Goal: Task Accomplishment & Management: Manage account settings

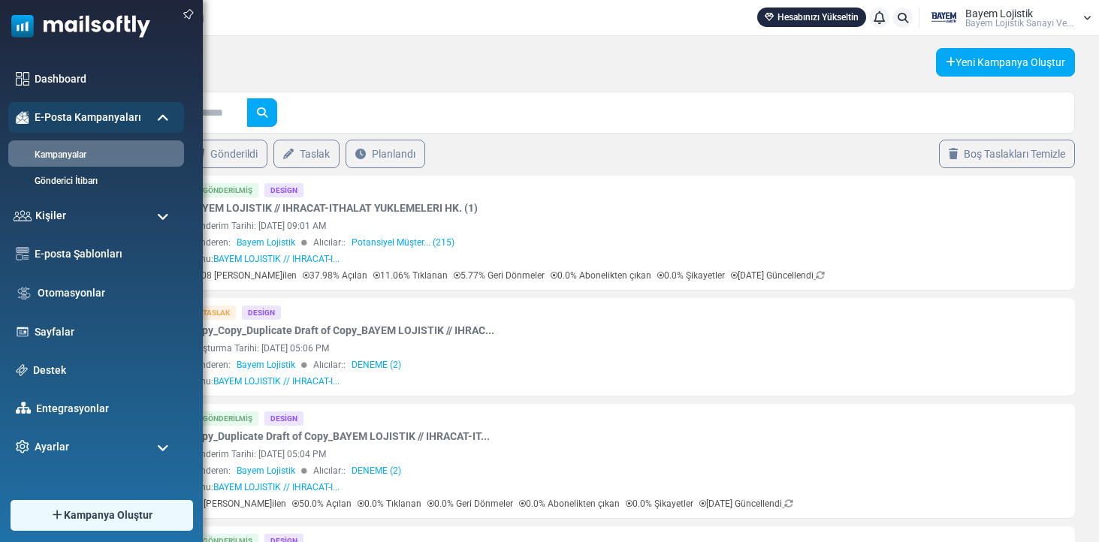
click at [33, 26] on img at bounding box center [75, 22] width 150 height 45
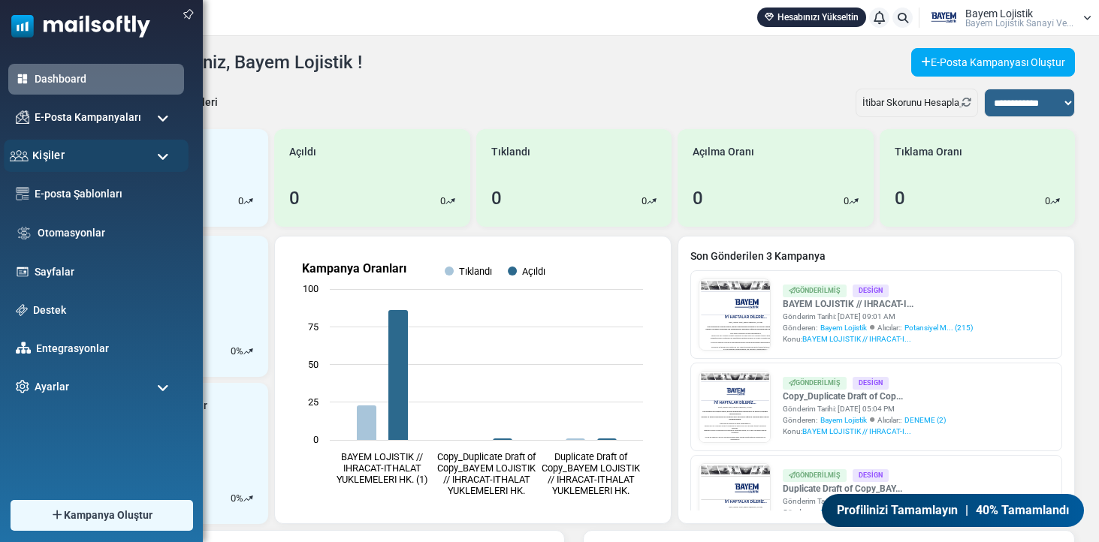
click at [38, 142] on div "Kişiler" at bounding box center [96, 156] width 185 height 32
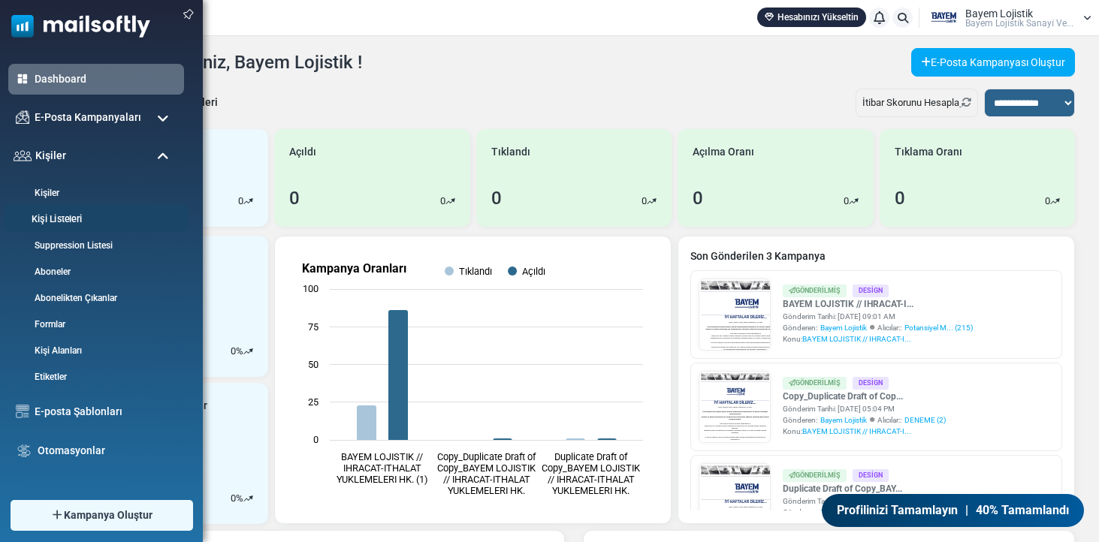
click at [71, 220] on link "Kişi Listeleri" at bounding box center [94, 220] width 180 height 14
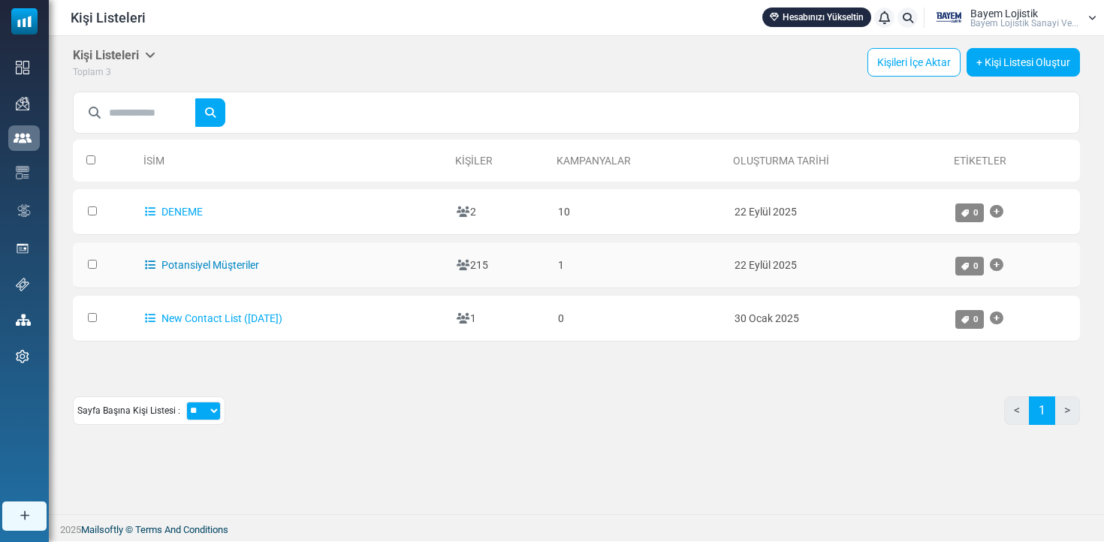
click at [240, 264] on link "Potansiyel Müşteriler" at bounding box center [202, 265] width 114 height 12
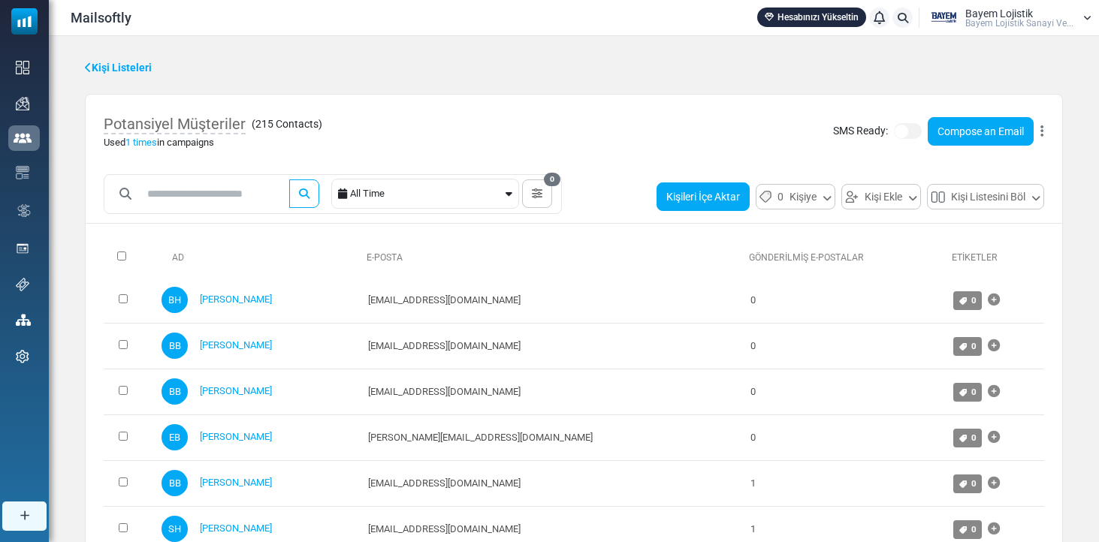
click at [711, 201] on button "Kişileri İçe Aktar" at bounding box center [703, 197] width 93 height 29
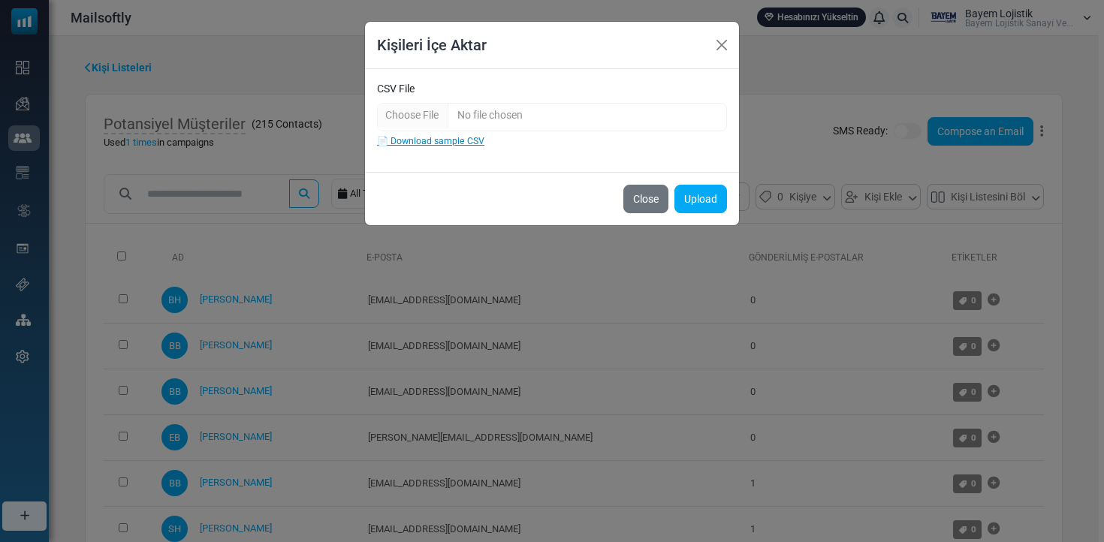
click at [448, 140] on link "📄 Download sample CSV" at bounding box center [430, 141] width 107 height 11
click at [459, 114] on input "CSV File" at bounding box center [552, 117] width 350 height 29
type input "**********"
click at [702, 205] on button "Upload" at bounding box center [701, 199] width 53 height 29
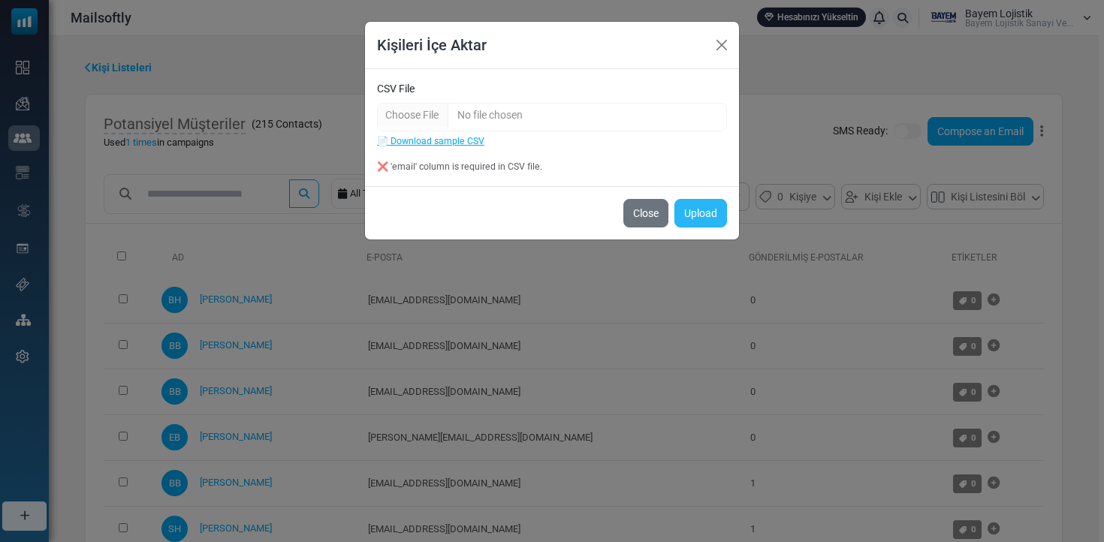
click at [700, 214] on button "Upload" at bounding box center [701, 213] width 53 height 29
click at [724, 41] on button "Close" at bounding box center [722, 45] width 23 height 23
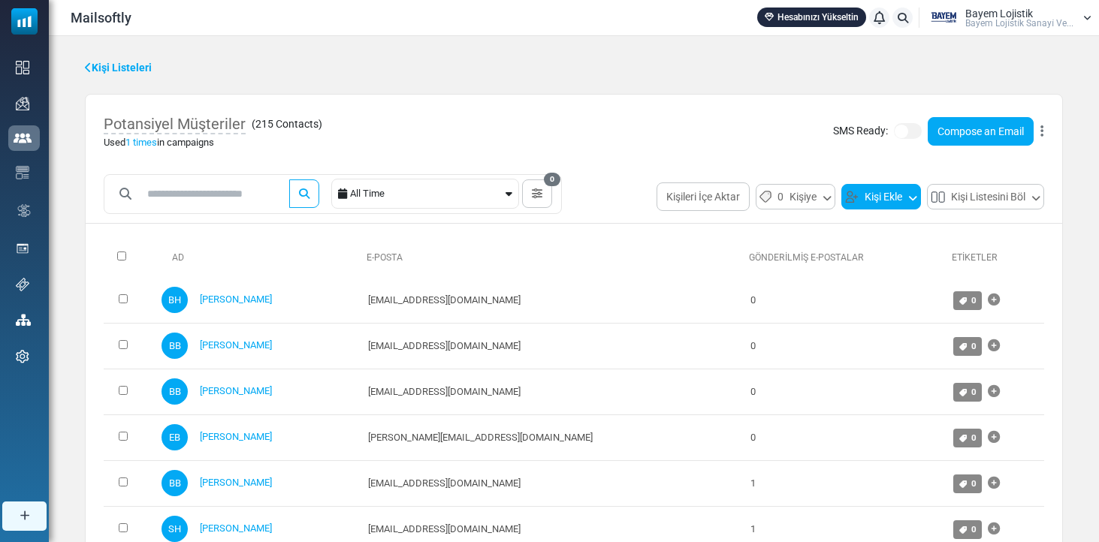
click at [884, 199] on button "Kişi Ekle" at bounding box center [881, 197] width 80 height 26
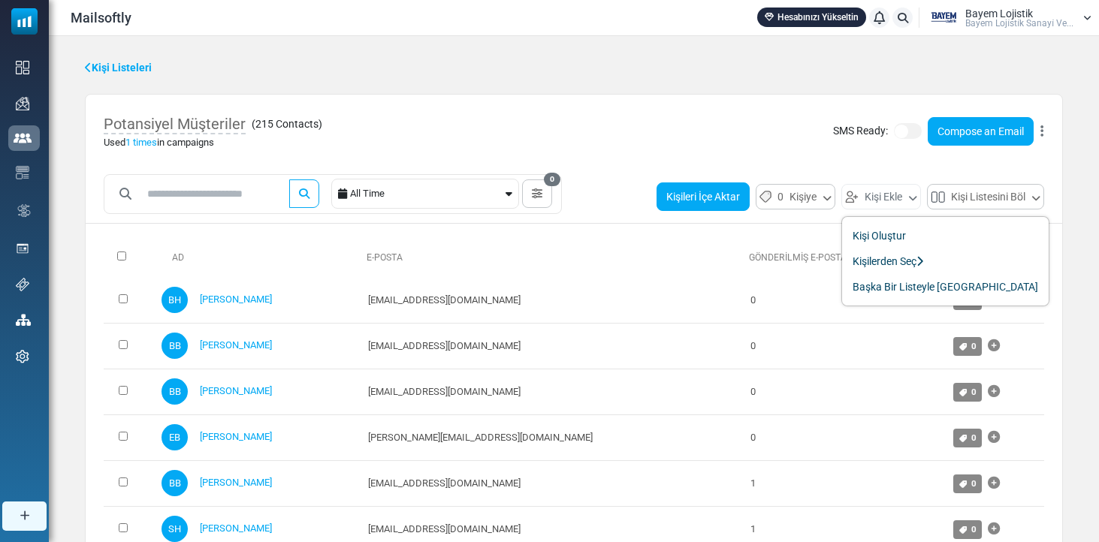
click at [665, 184] on button "Kişileri İçe Aktar" at bounding box center [703, 197] width 93 height 29
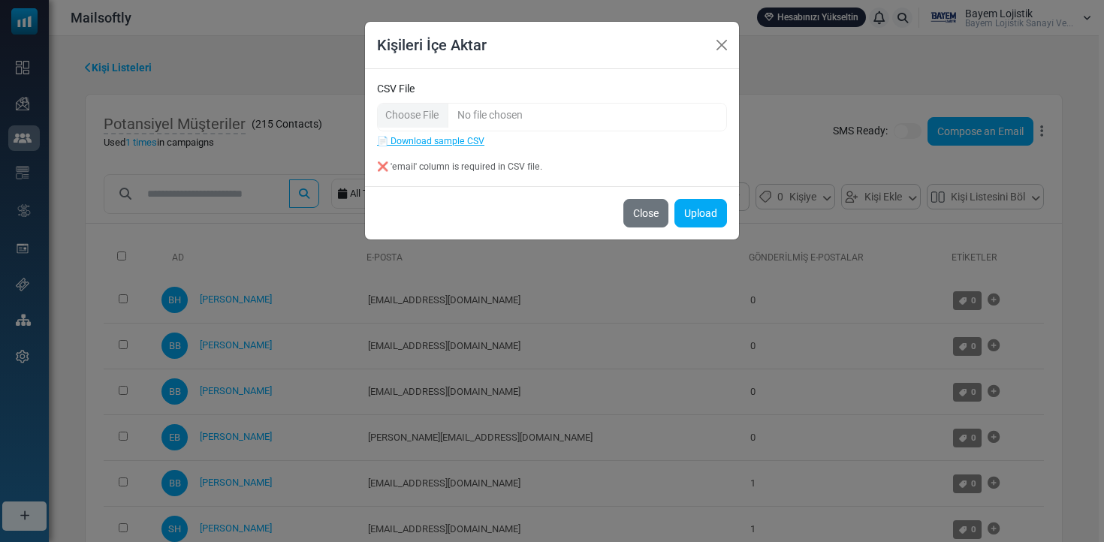
click at [450, 107] on input "CSV File" at bounding box center [552, 117] width 350 height 29
click at [698, 218] on button "Upload" at bounding box center [701, 213] width 53 height 29
click at [472, 171] on div "❌ 'email' column is required in CSV file." at bounding box center [552, 167] width 350 height 14
click at [649, 213] on button "Close" at bounding box center [646, 213] width 45 height 29
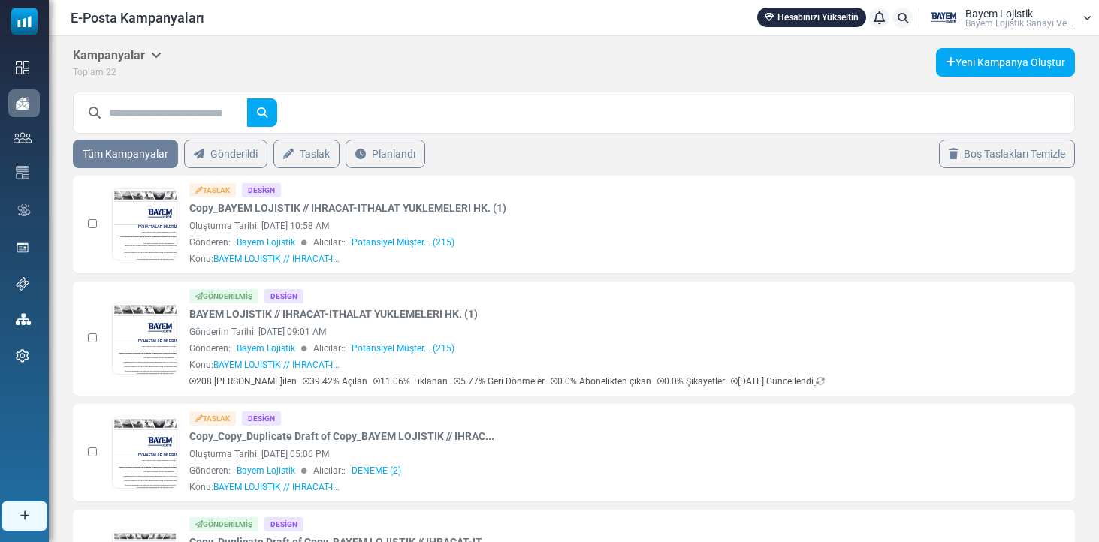
click at [140, 214] on link at bounding box center [145, 266] width 65 height 155
click at [156, 221] on link at bounding box center [145, 266] width 65 height 155
click at [151, 343] on link at bounding box center [145, 381] width 65 height 155
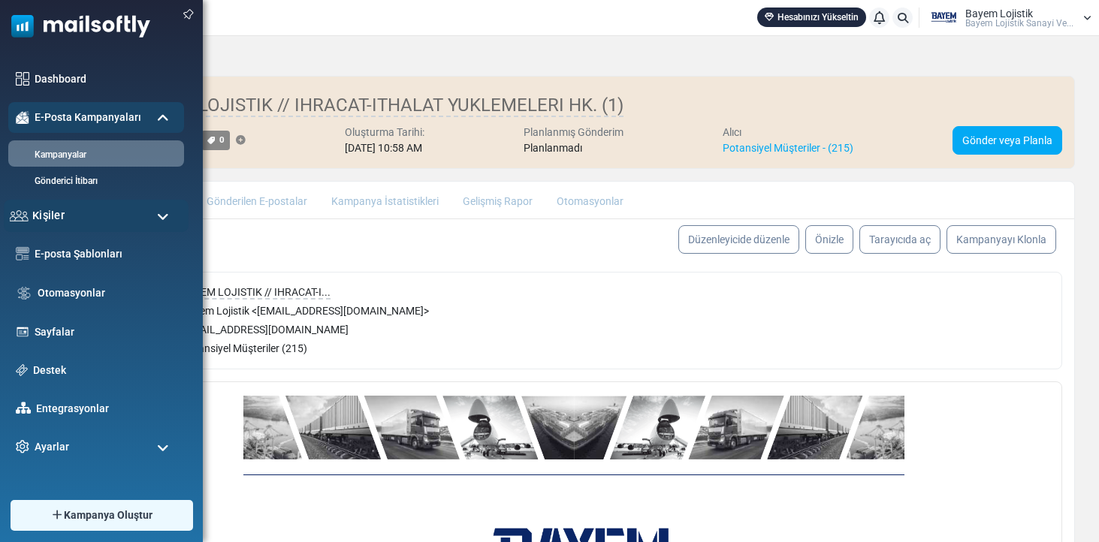
click at [67, 218] on div "Kişiler" at bounding box center [96, 216] width 185 height 32
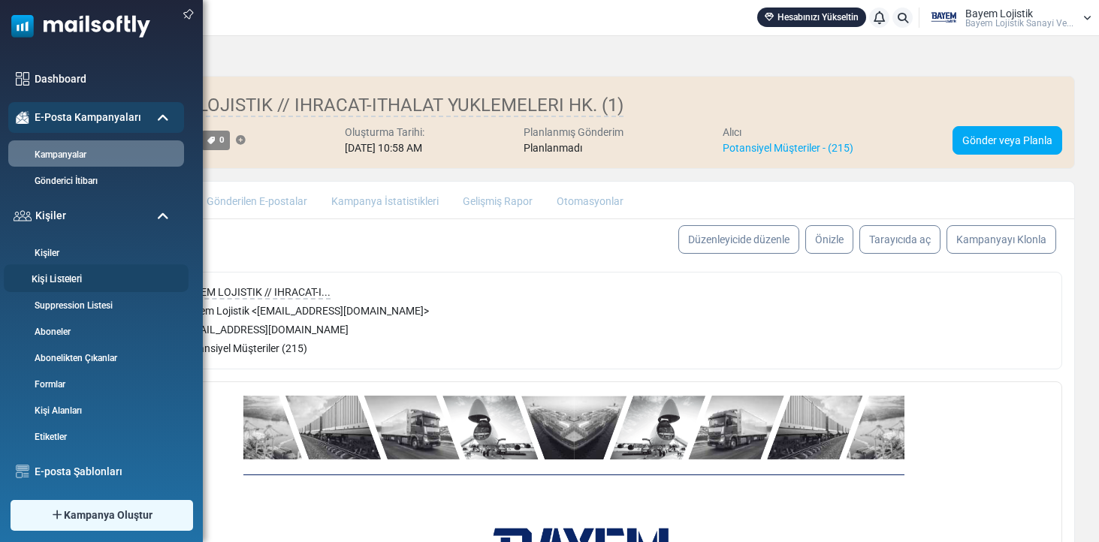
click at [62, 284] on link "Kişi Listeleri" at bounding box center [94, 280] width 180 height 14
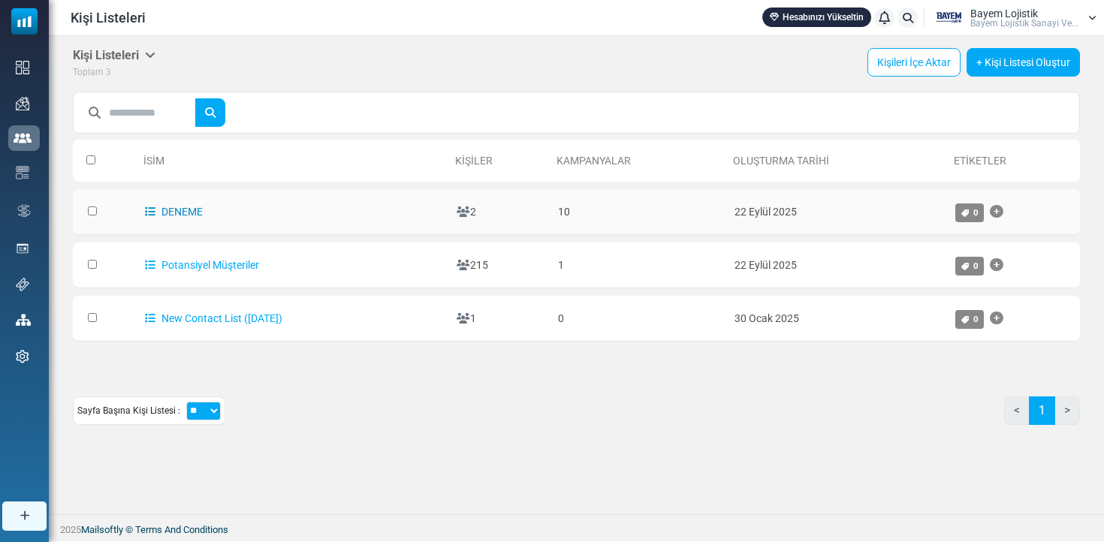
click at [198, 207] on link "DENEME" at bounding box center [174, 212] width 58 height 12
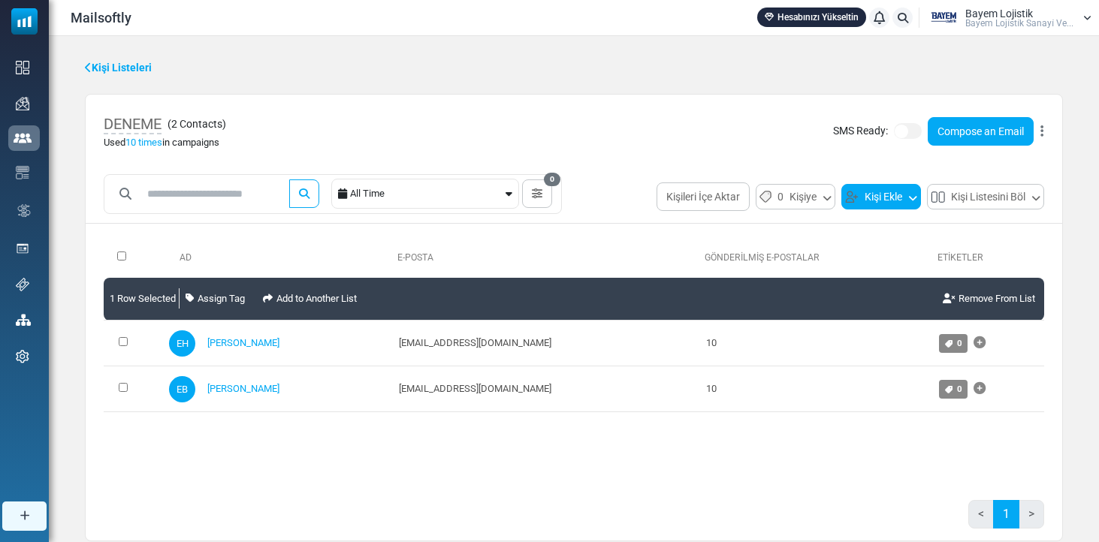
click at [899, 195] on button "Kişi Ekle" at bounding box center [881, 197] width 80 height 26
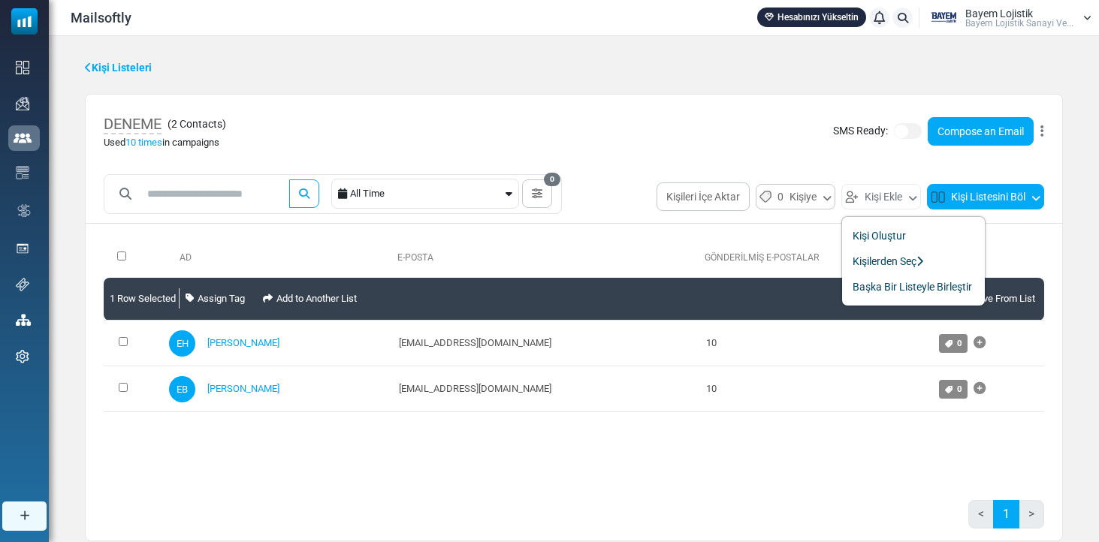
click at [1014, 195] on button "Kişi Listesini Böl" at bounding box center [985, 197] width 117 height 26
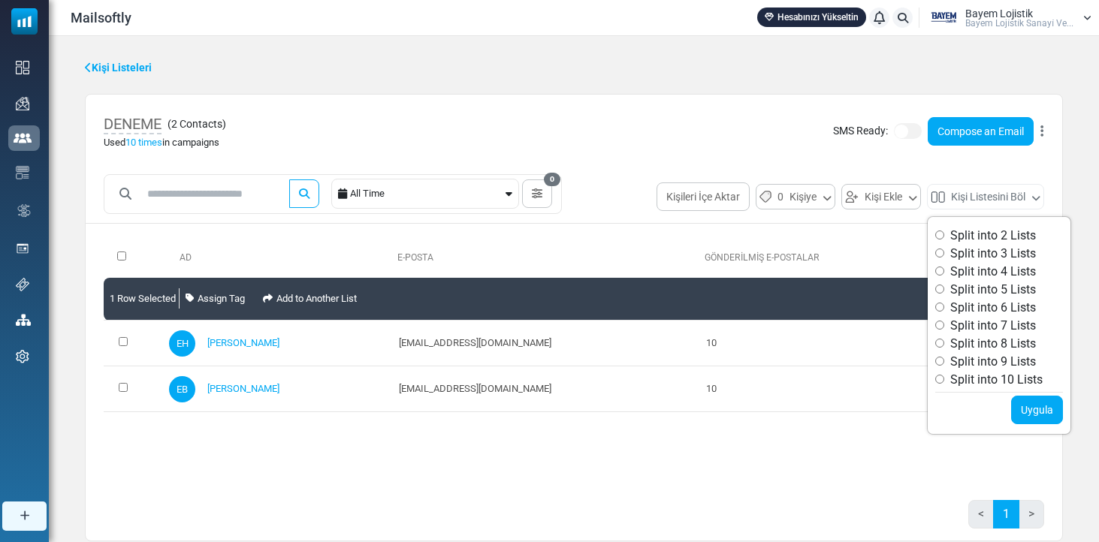
click at [1041, 131] on icon at bounding box center [1042, 131] width 3 height 1
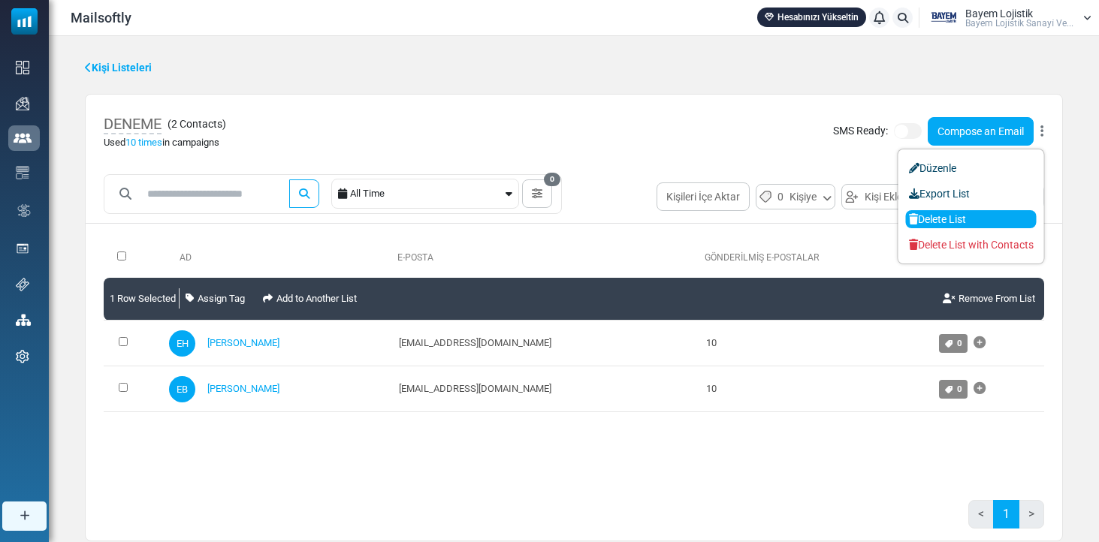
click at [983, 223] on link "Delete List" at bounding box center [971, 219] width 131 height 18
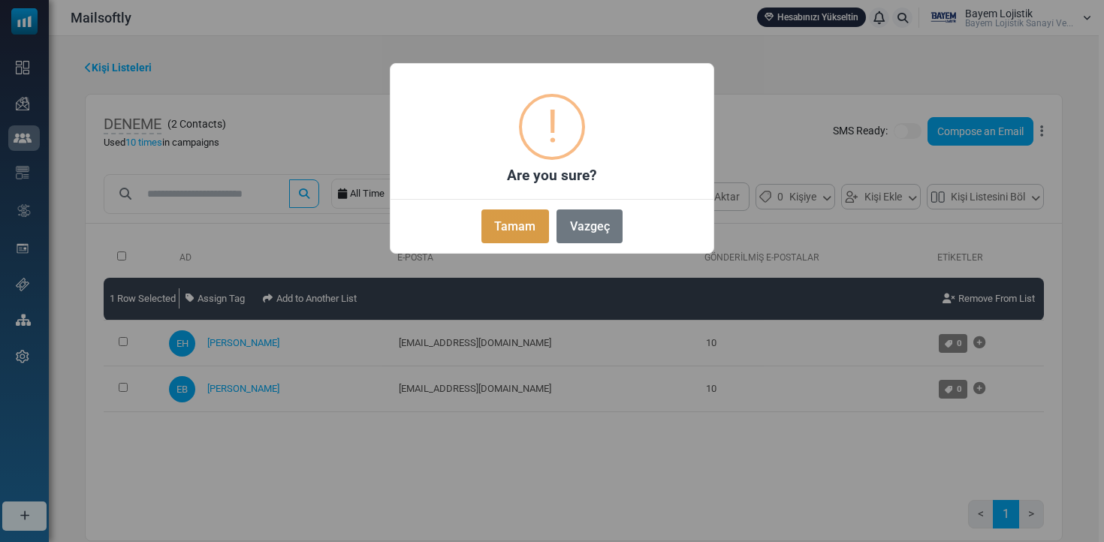
click at [509, 225] on button "Tamam" at bounding box center [516, 227] width 68 height 34
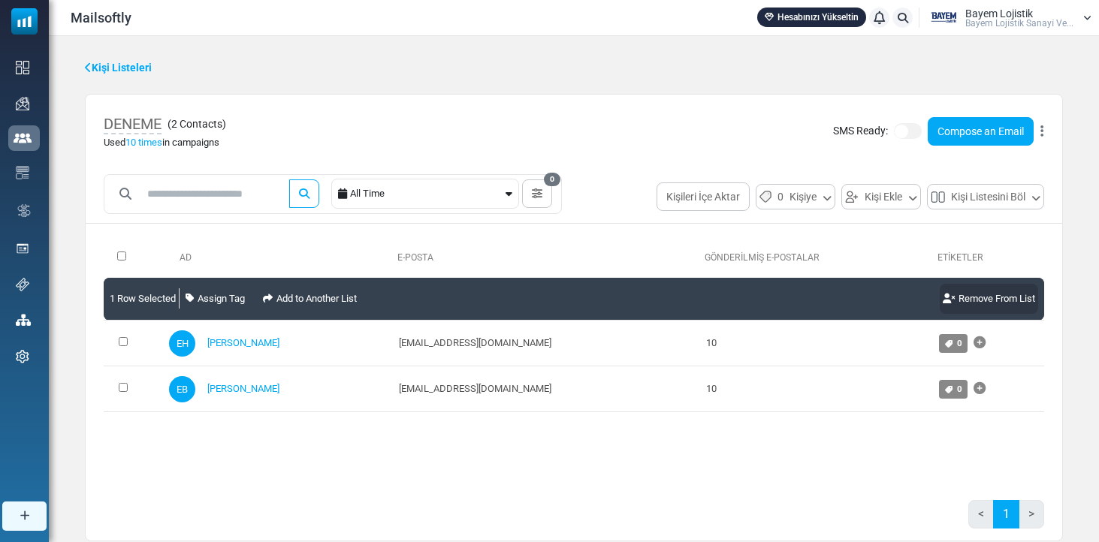
click at [997, 303] on link "Remove From List" at bounding box center [989, 299] width 98 height 30
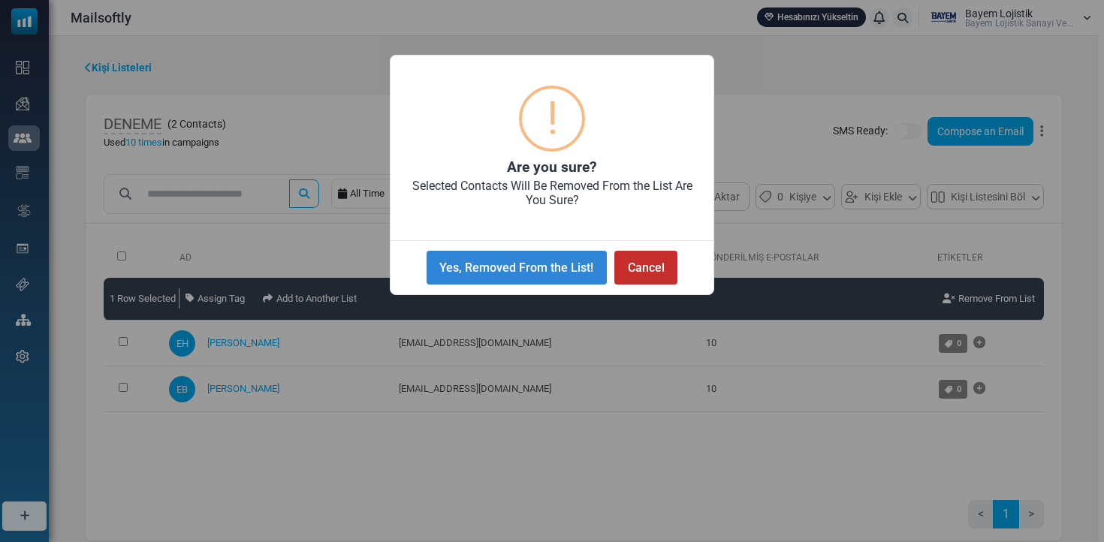
click at [647, 264] on button "Cancel" at bounding box center [646, 268] width 63 height 34
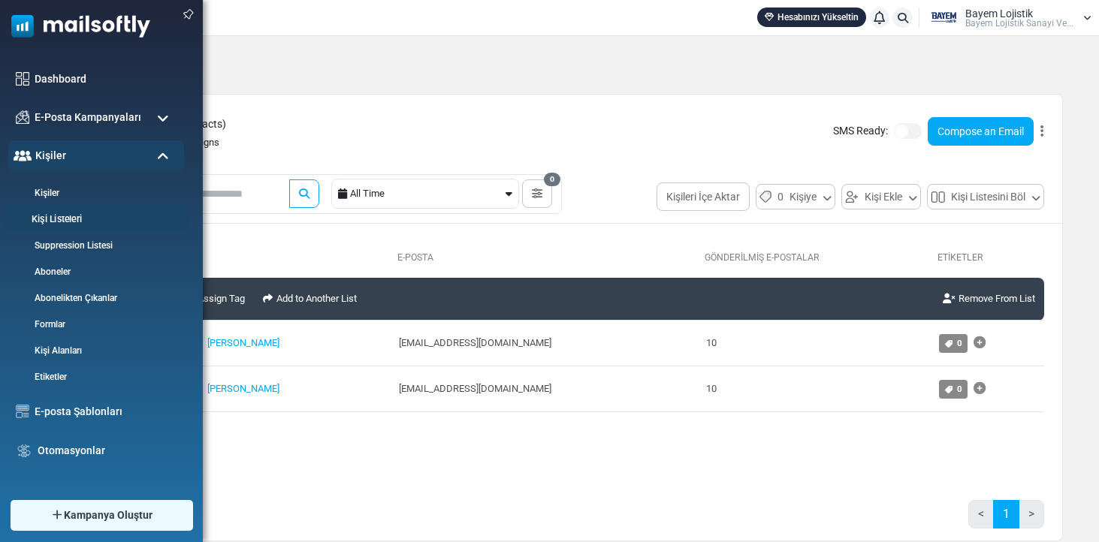
click at [77, 215] on link "Kişi Listeleri" at bounding box center [94, 220] width 180 height 14
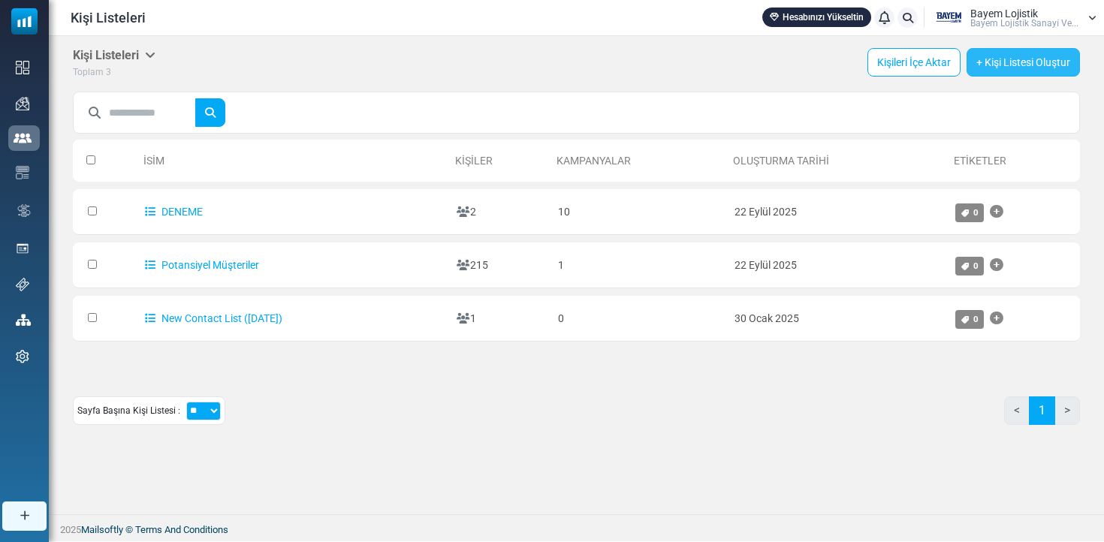
click at [1007, 68] on link "+ Kişi Listesi Oluştur" at bounding box center [1023, 62] width 113 height 29
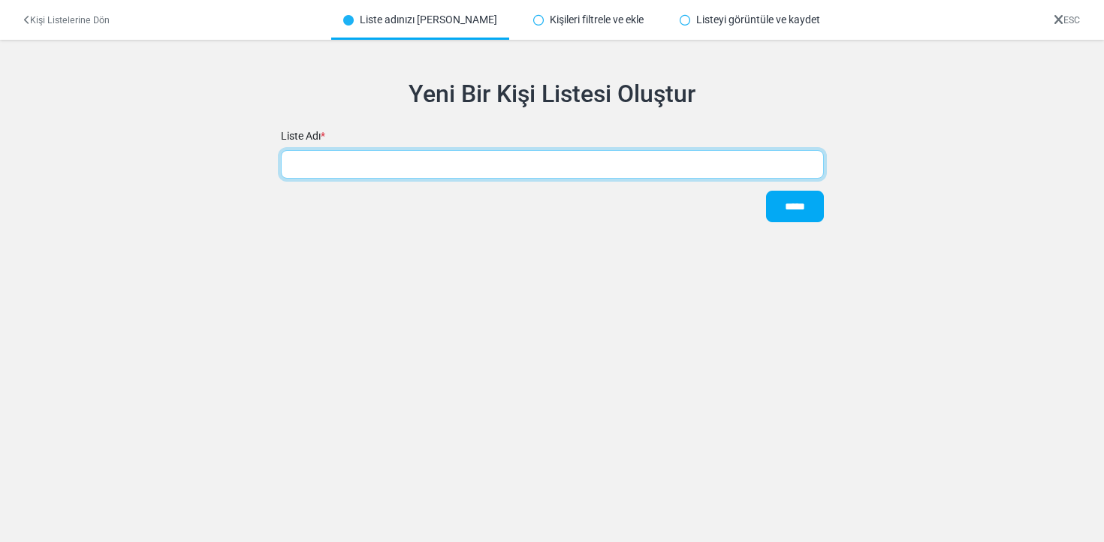
click at [438, 156] on input "text" at bounding box center [552, 164] width 543 height 29
type input "*"
type input "********"
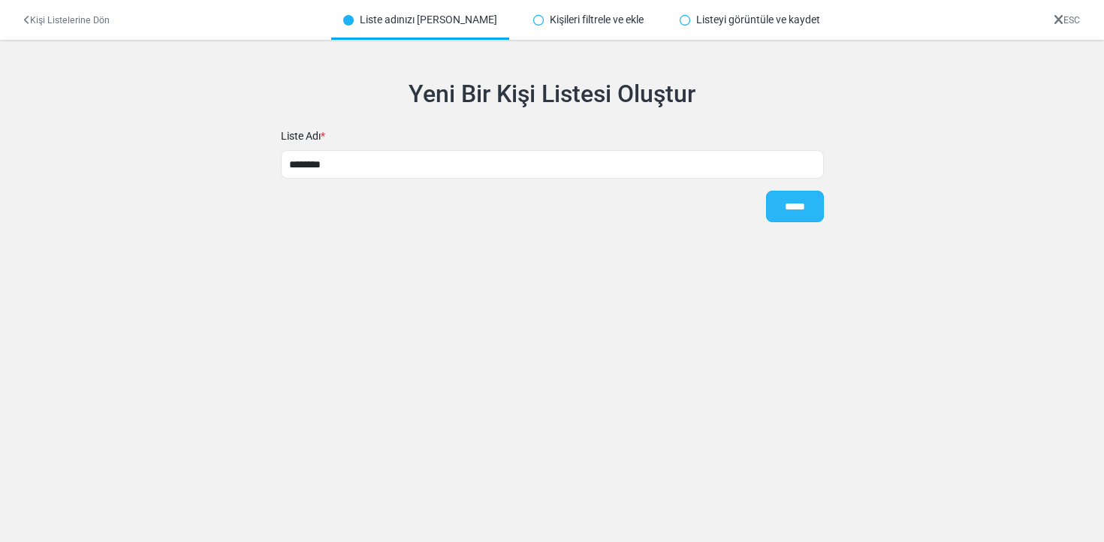
click at [792, 201] on input "*****" at bounding box center [795, 207] width 58 height 32
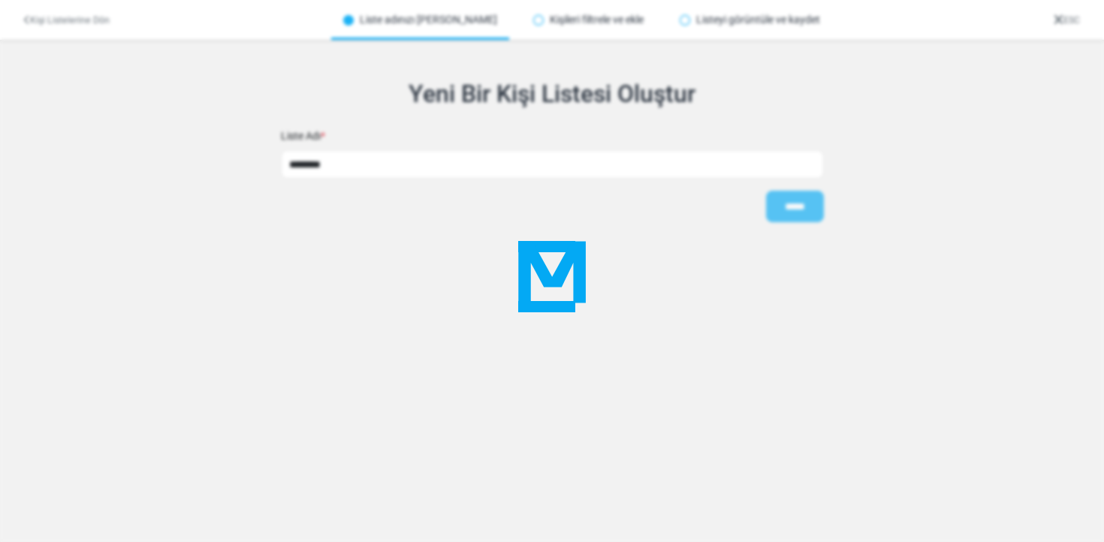
click at [789, 204] on div at bounding box center [552, 271] width 1104 height 542
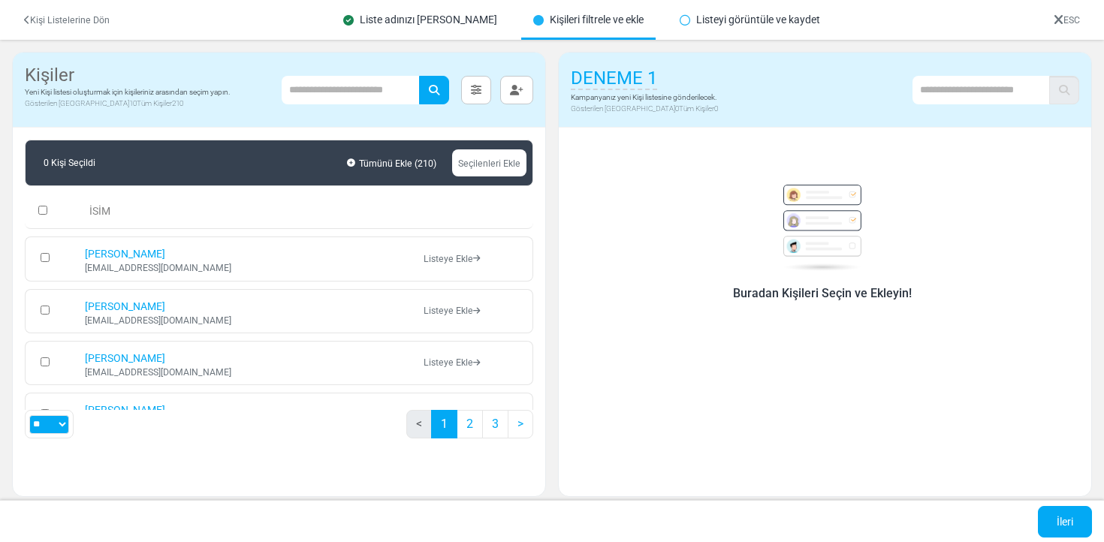
click at [629, 175] on div "Buradan Kişileri Seçin ve Ekleyin!" at bounding box center [822, 235] width 491 height 137
click at [1059, 528] on link "İleri" at bounding box center [1065, 522] width 54 height 32
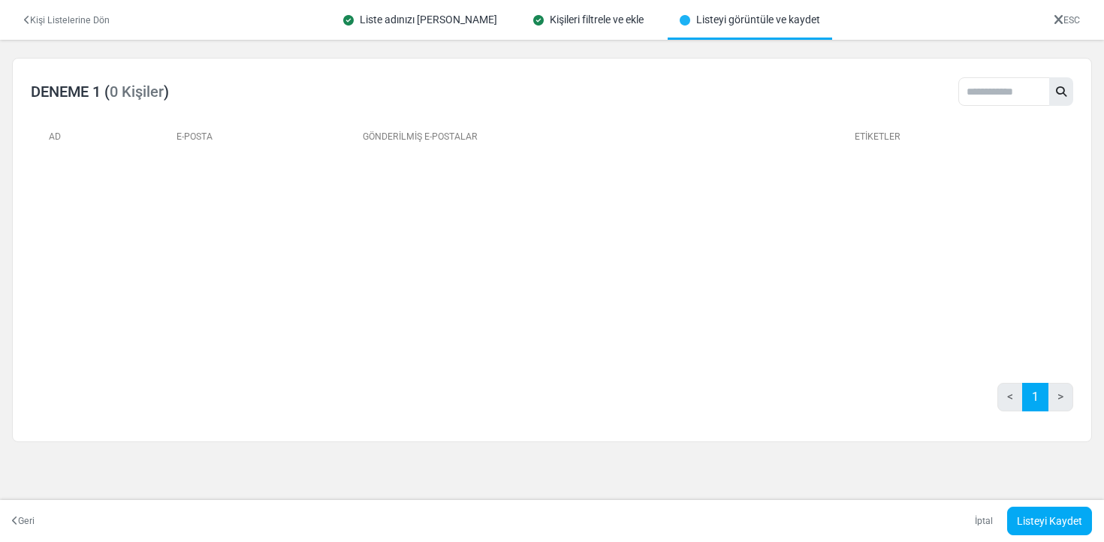
click at [450, 188] on div "Ad E-Posta Gönderilmiş E-Postalar Etiketler 0 Selected Assign Tag Add to Anothe…" at bounding box center [552, 239] width 1043 height 240
click at [1034, 519] on link "Listeyi Kaydet" at bounding box center [1049, 521] width 85 height 29
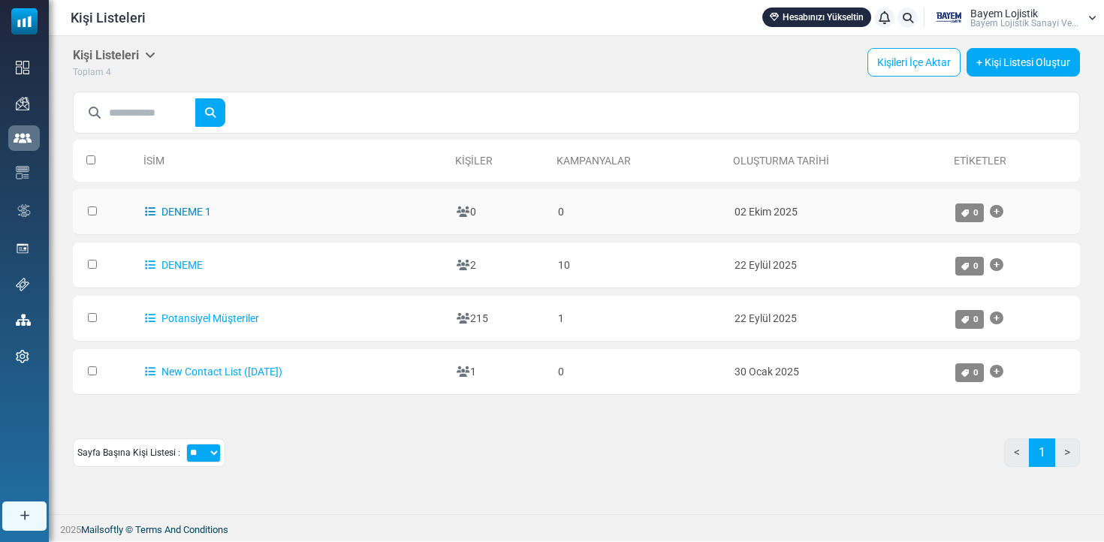
click at [190, 208] on link "DENEME 1" at bounding box center [178, 212] width 66 height 12
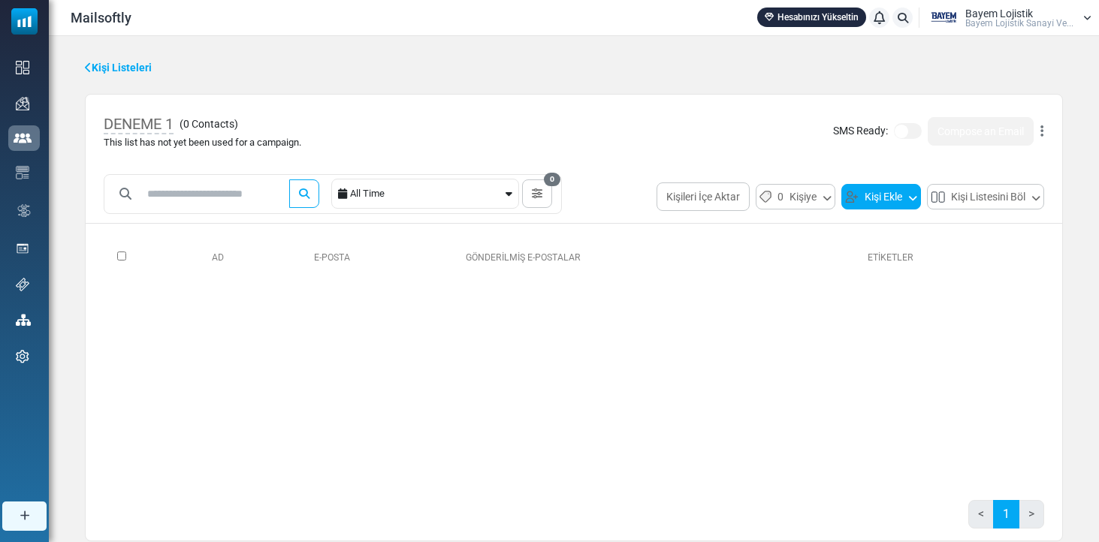
click at [899, 194] on button "Kişi Ekle" at bounding box center [881, 197] width 80 height 26
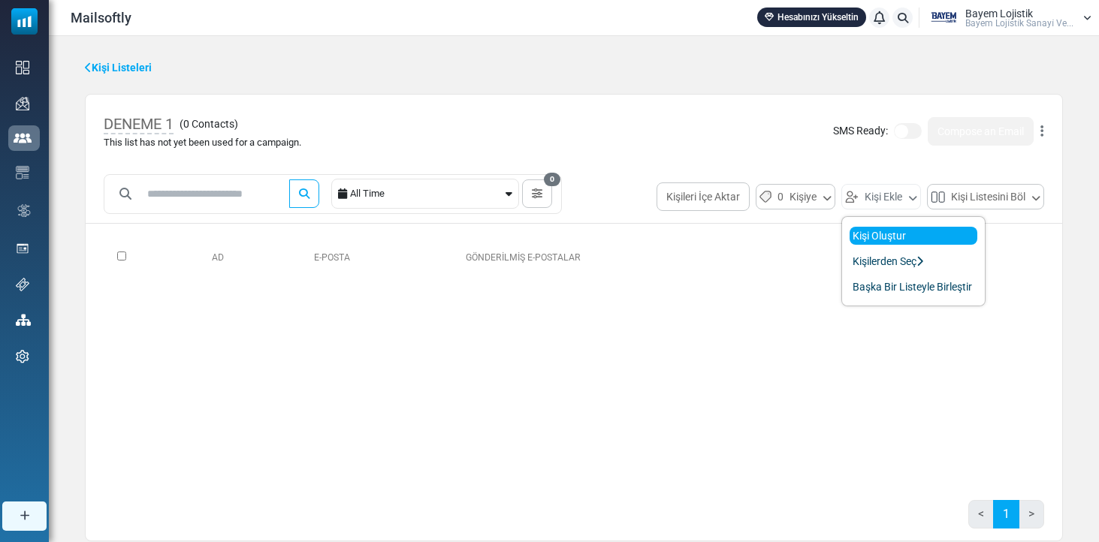
click at [893, 229] on link "Kişi Oluştur" at bounding box center [914, 236] width 128 height 18
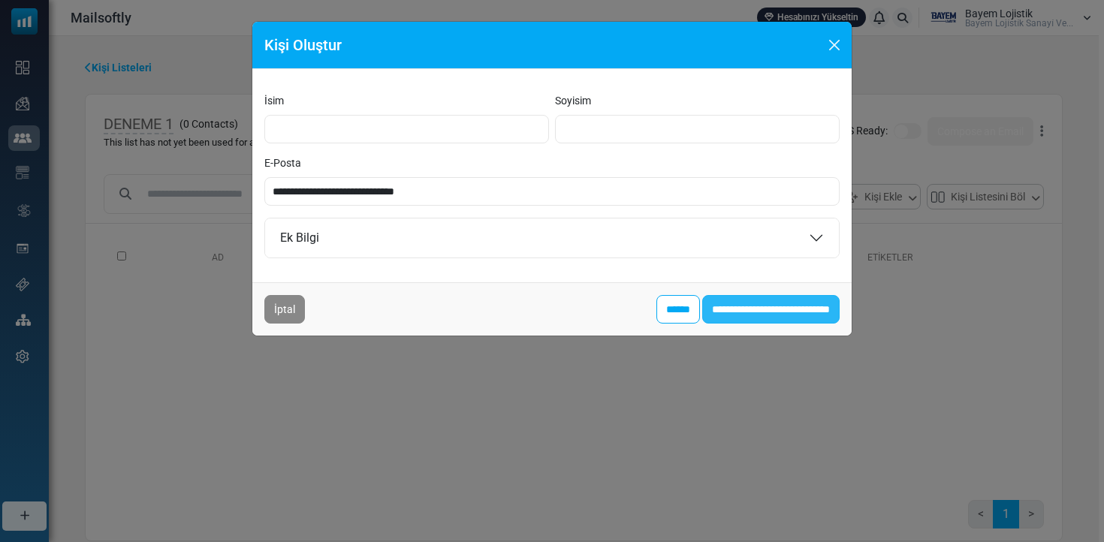
click at [788, 304] on input "**********" at bounding box center [770, 309] width 137 height 29
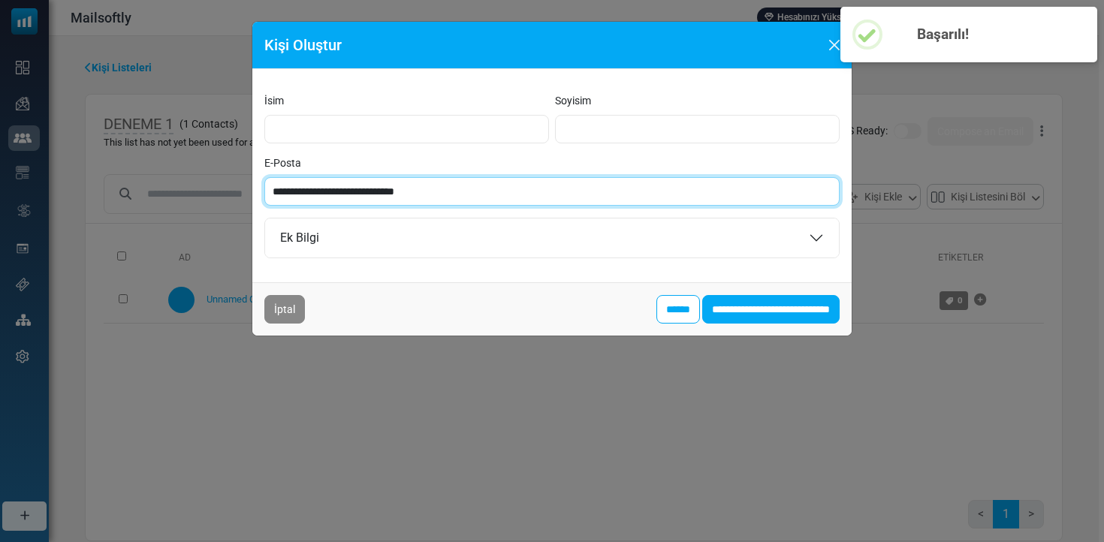
click at [557, 191] on input "**********" at bounding box center [551, 191] width 575 height 29
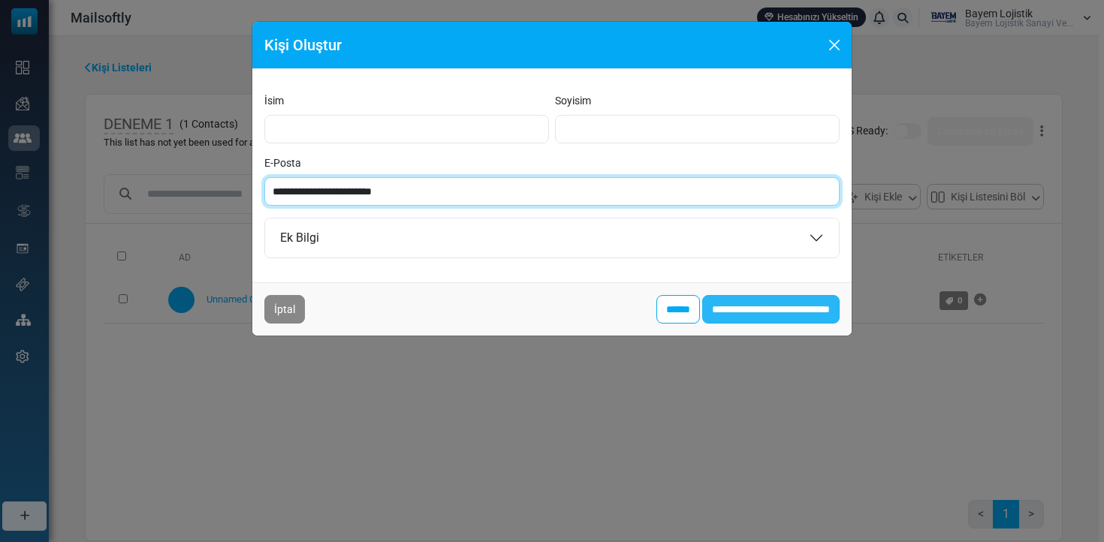
type input "**********"
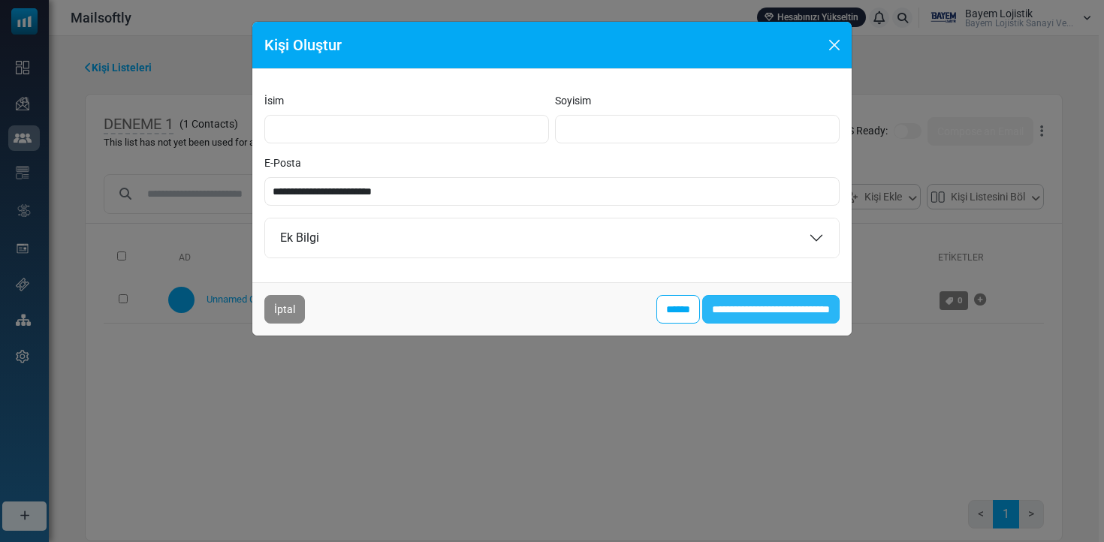
click at [742, 300] on input "**********" at bounding box center [770, 309] width 137 height 29
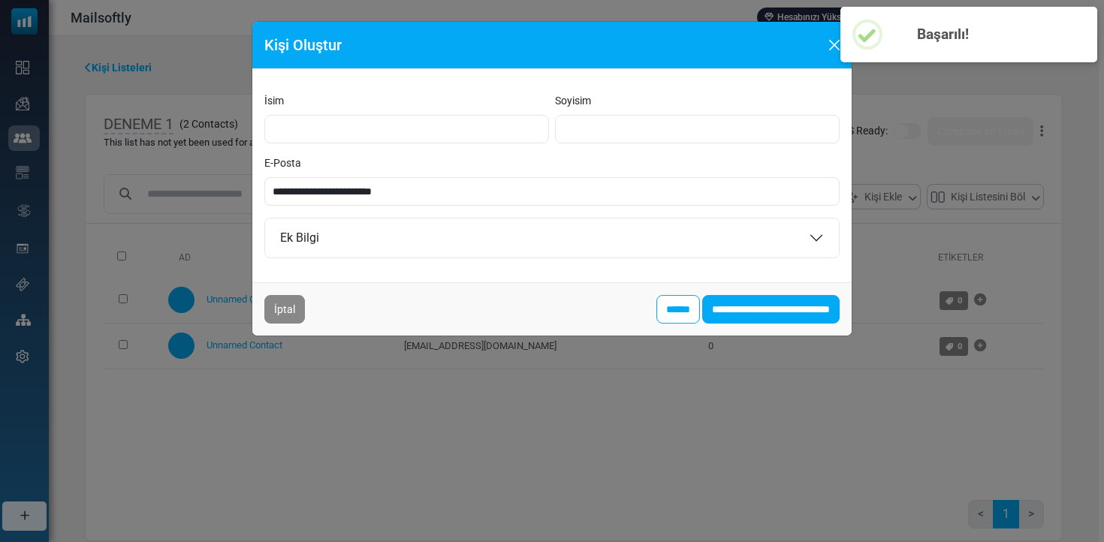
click at [830, 53] on button "Close" at bounding box center [834, 45] width 23 height 23
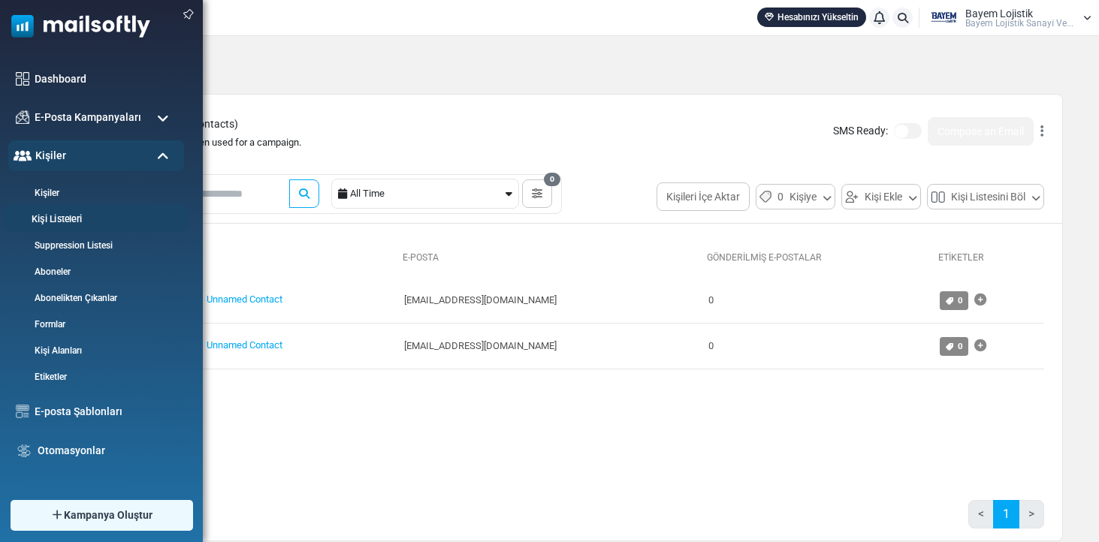
click at [77, 218] on link "Kişi Listeleri" at bounding box center [94, 220] width 180 height 14
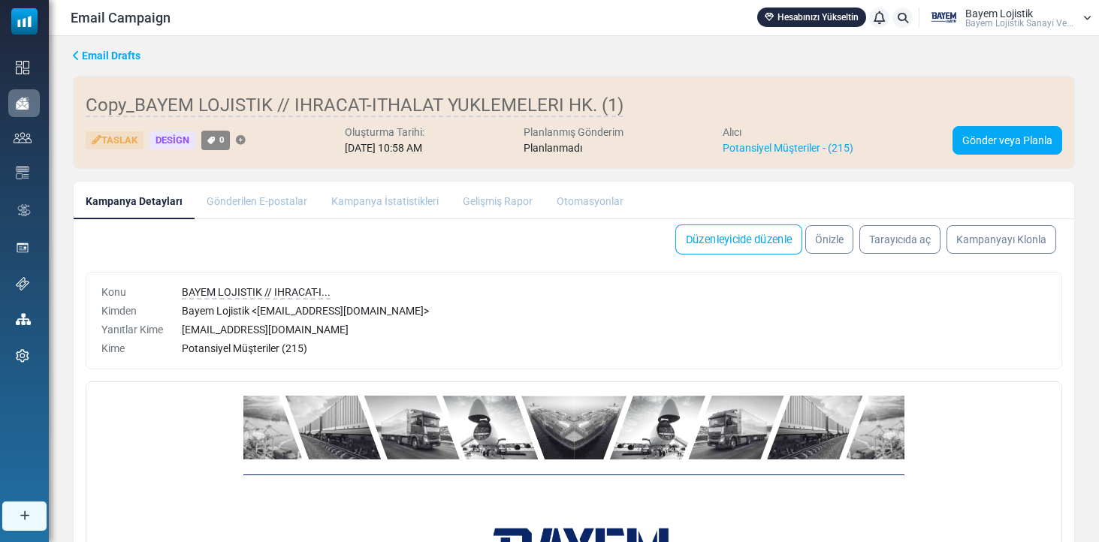
click at [733, 235] on link "Düzenleyicide düzenle" at bounding box center [738, 240] width 127 height 30
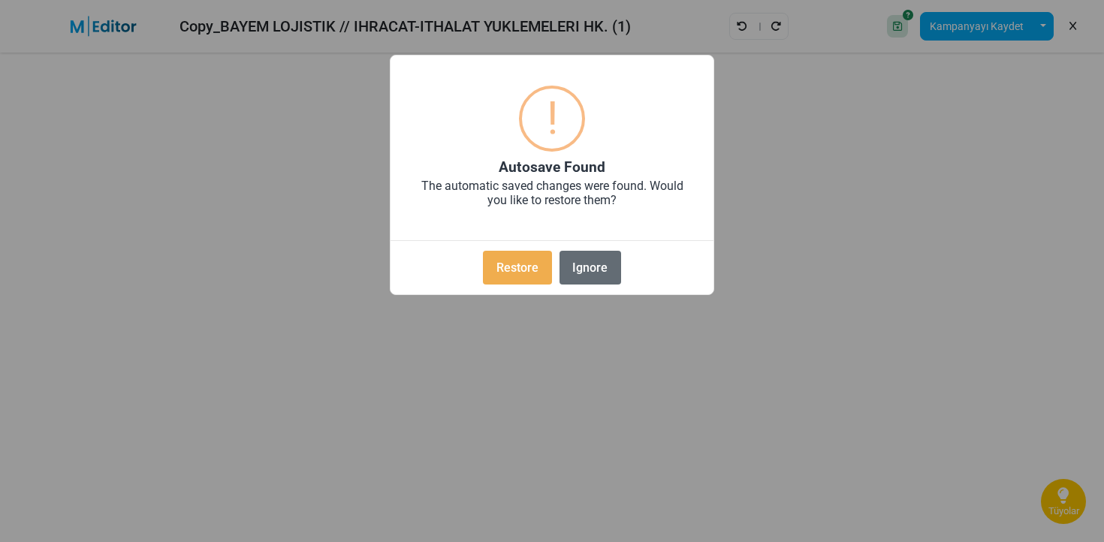
click at [601, 266] on button "Ignore" at bounding box center [591, 268] width 62 height 34
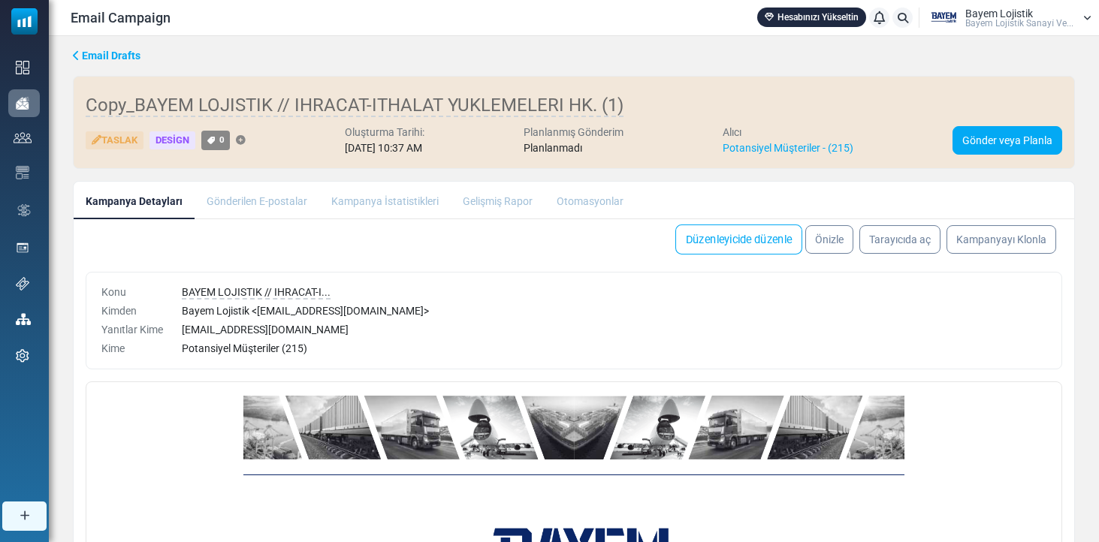
click at [745, 242] on link "Düzenleyicide düzenle" at bounding box center [738, 240] width 127 height 30
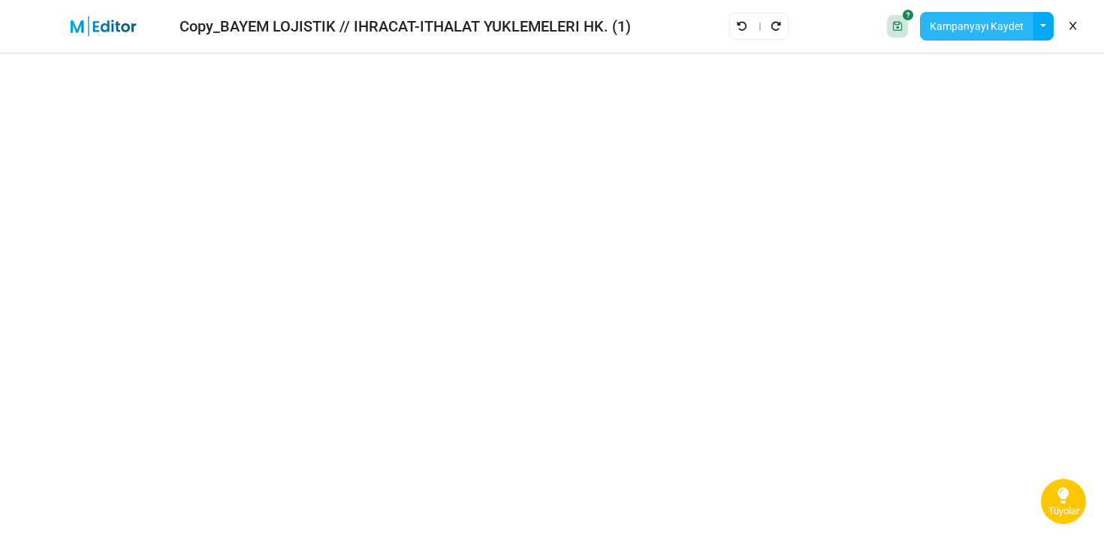
click at [990, 23] on button "Kampanyayı Kaydet" at bounding box center [976, 26] width 113 height 29
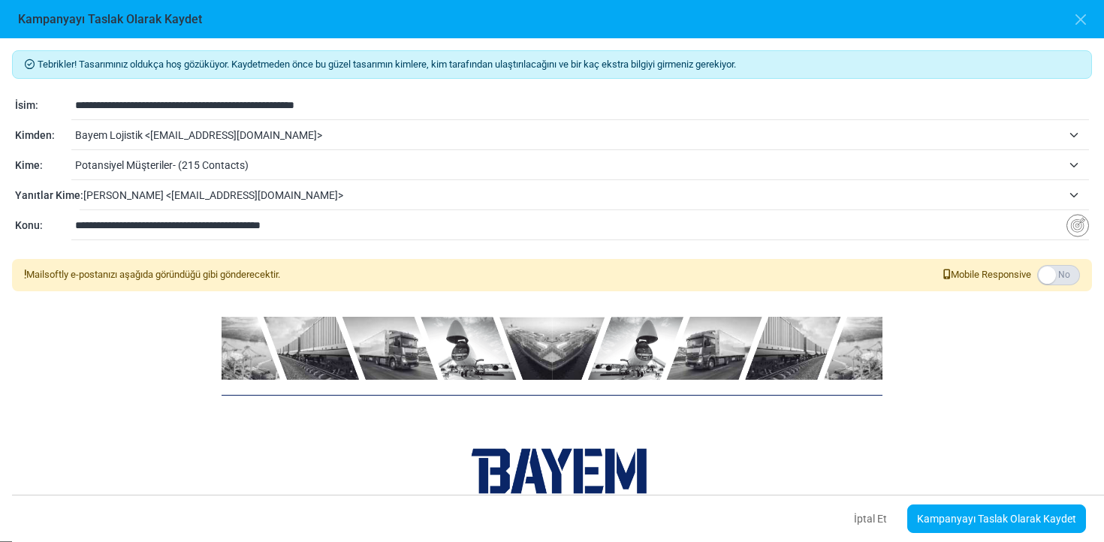
click at [177, 164] on span "Potansiyel Müşteriler- (215 Contacts)" at bounding box center [568, 165] width 987 height 18
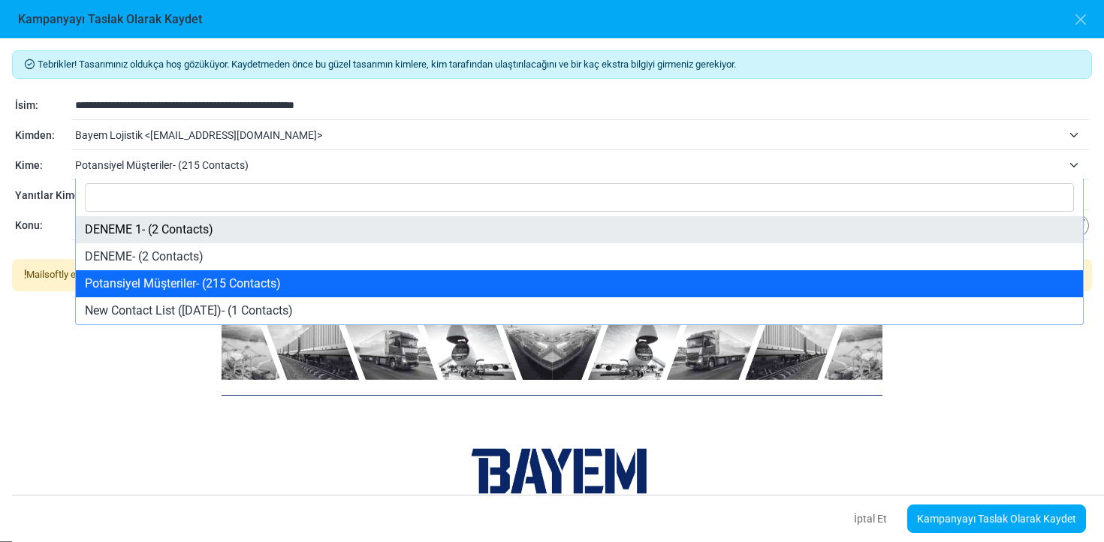
select select "*****"
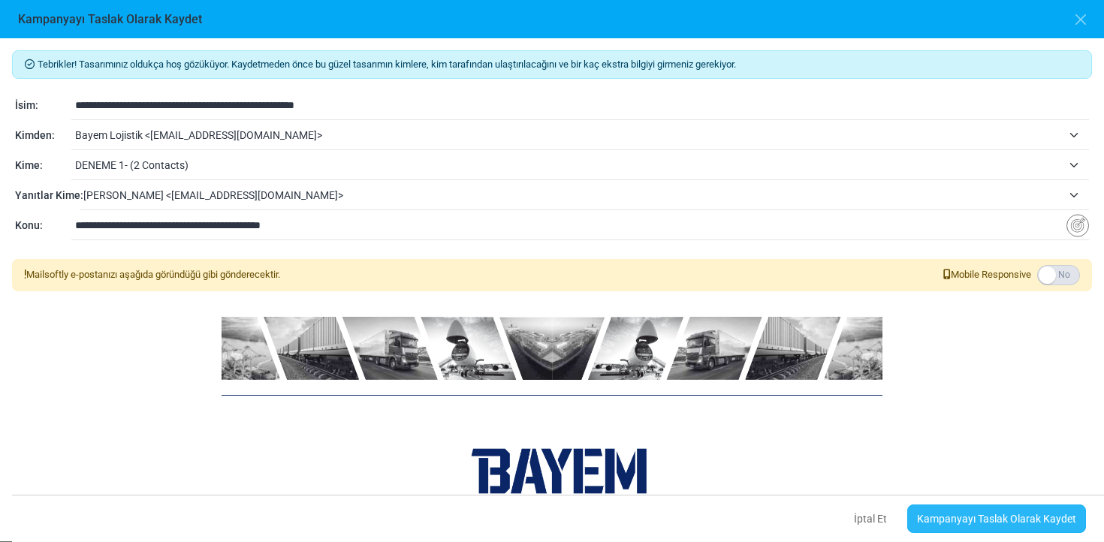
click at [1027, 518] on link "Kampanyayı Taslak Olarak Kaydet" at bounding box center [997, 519] width 179 height 29
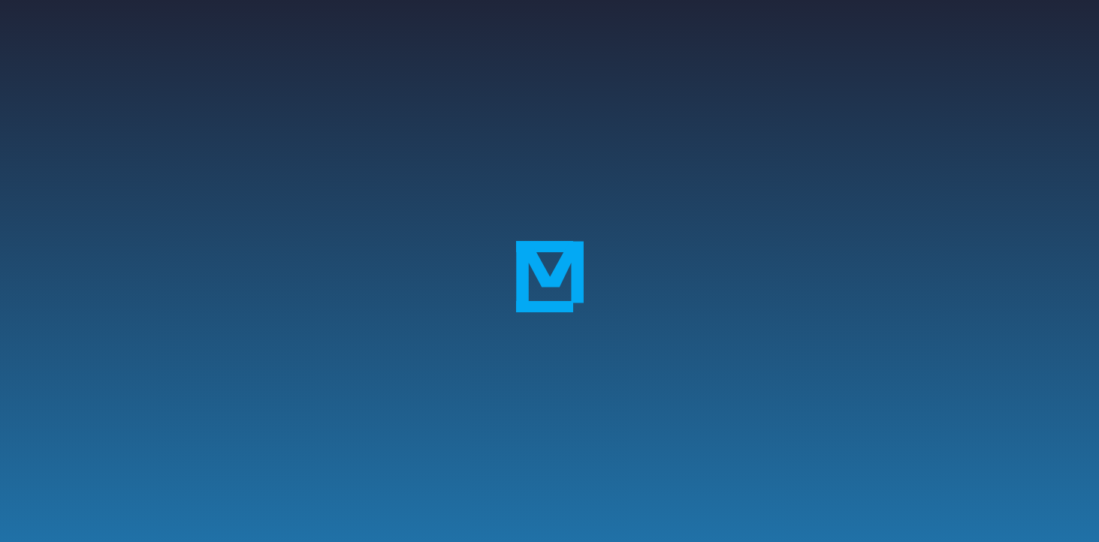
select select "**********"
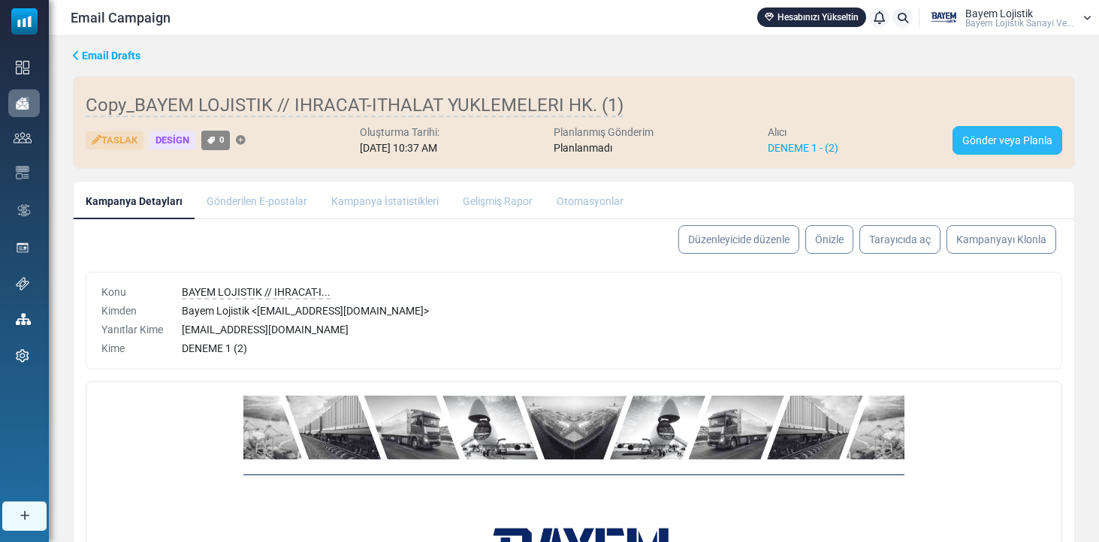
click at [1007, 144] on link "Gönder veya Planla" at bounding box center [1008, 140] width 110 height 29
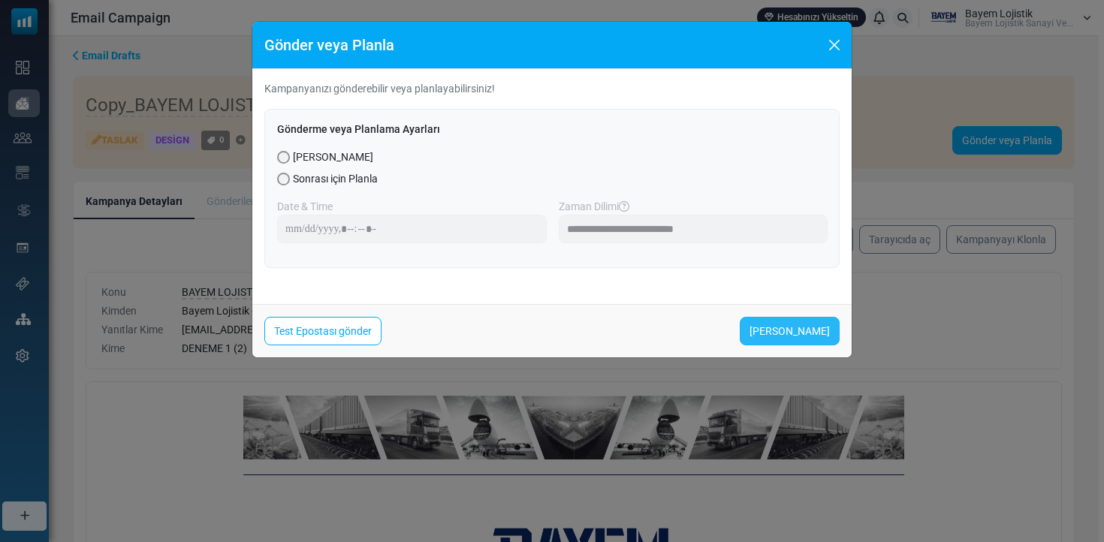
click at [791, 328] on link "Şimdi Gönder" at bounding box center [790, 331] width 100 height 29
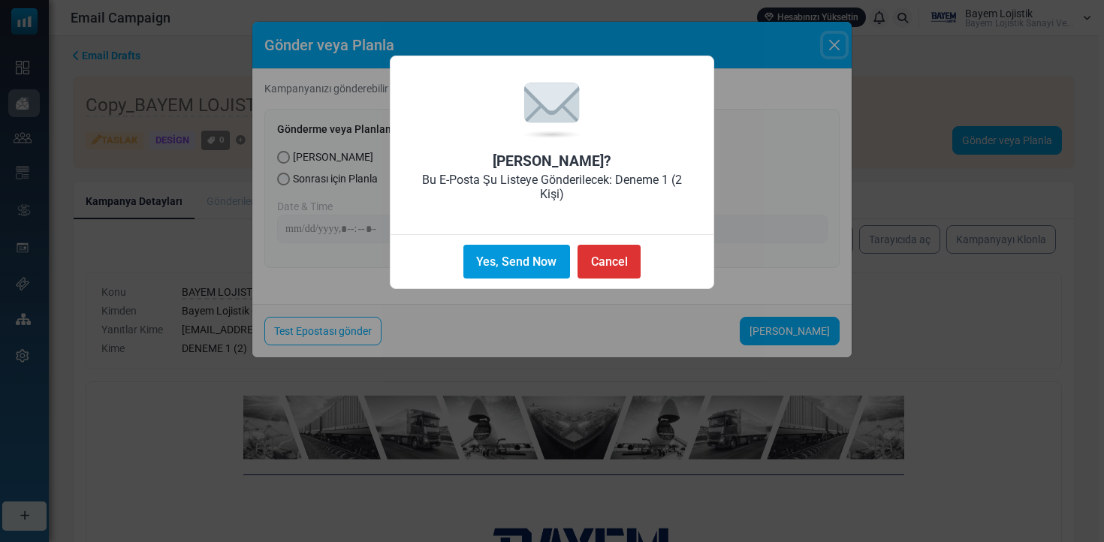
click at [518, 263] on button "Yes, Send Now" at bounding box center [517, 262] width 107 height 34
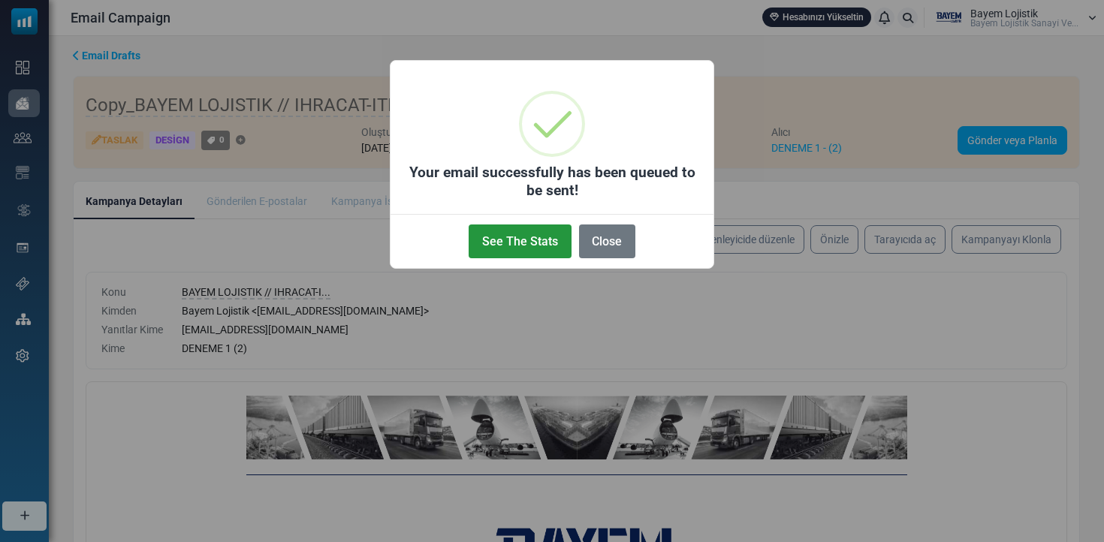
click at [527, 245] on button "See The Stats" at bounding box center [520, 242] width 102 height 34
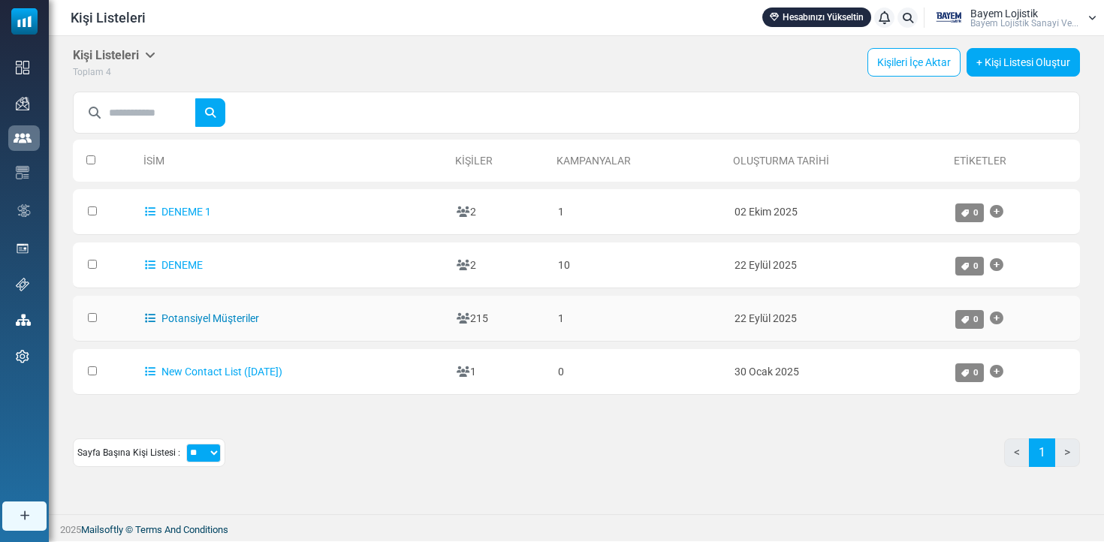
click at [177, 324] on link "Potansiyel Müşteriler" at bounding box center [202, 319] width 114 height 12
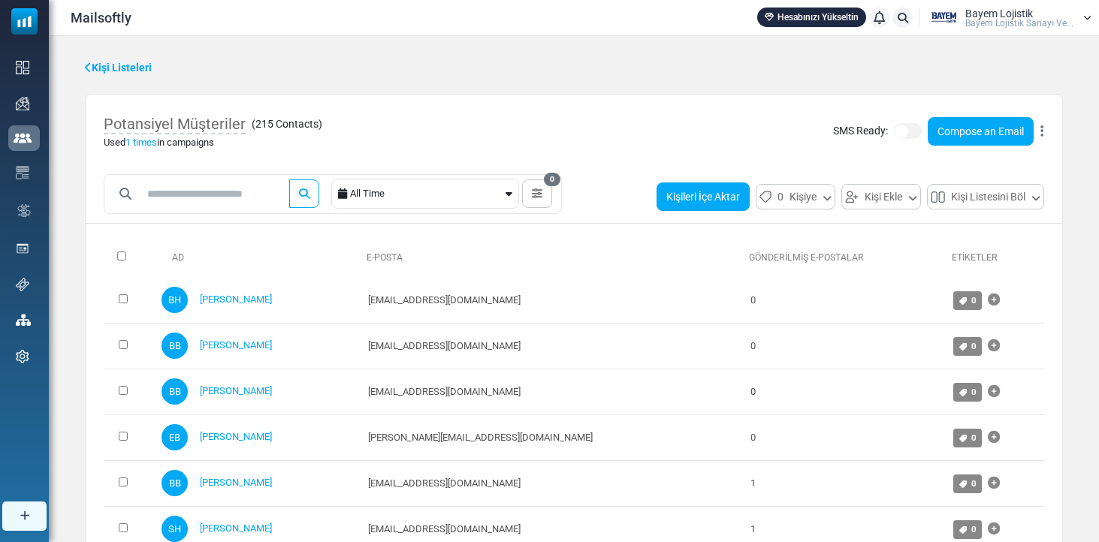
click at [697, 188] on button "Kişileri İçe Aktar" at bounding box center [703, 197] width 93 height 29
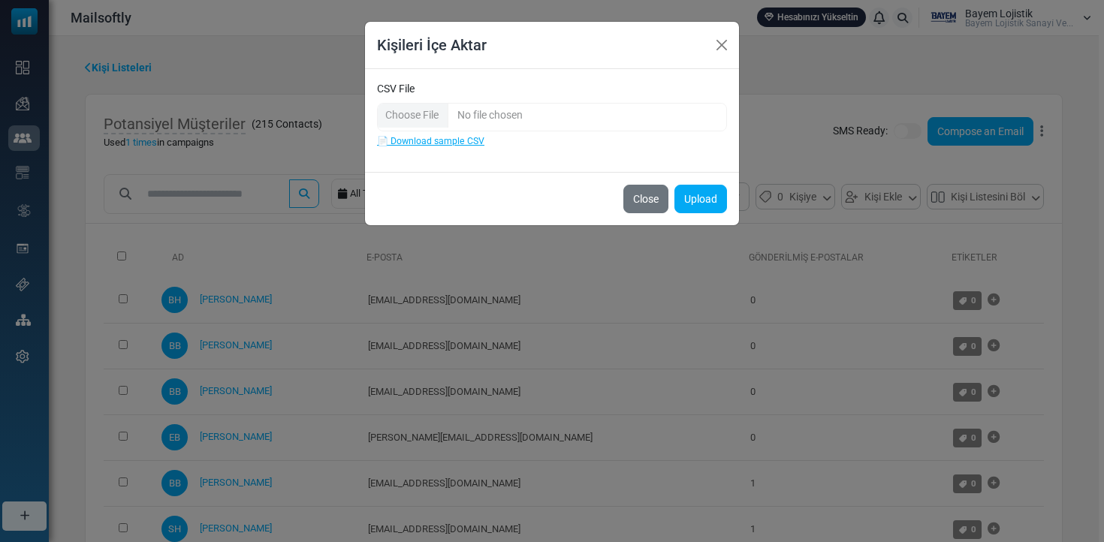
click at [445, 109] on input "CSV File" at bounding box center [552, 117] width 350 height 29
click at [429, 115] on input "CSV File" at bounding box center [552, 117] width 350 height 29
type input "**********"
click at [698, 202] on button "Upload" at bounding box center [701, 199] width 53 height 29
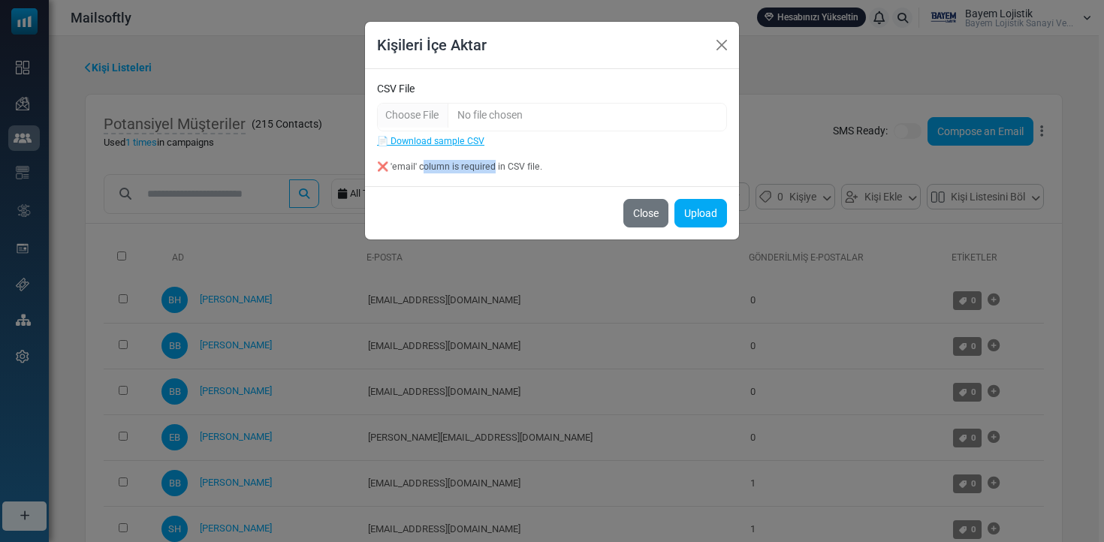
drag, startPoint x: 426, startPoint y: 171, endPoint x: 504, endPoint y: 168, distance: 78.2
click at [503, 168] on div "❌ 'email' column is required in CSV file." at bounding box center [552, 167] width 350 height 14
click at [510, 168] on div "❌ 'email' column is required in CSV file." at bounding box center [552, 167] width 350 height 14
click at [427, 145] on link "📄 Download sample CSV" at bounding box center [430, 141] width 107 height 11
click at [409, 108] on input "CSV File" at bounding box center [552, 117] width 350 height 29
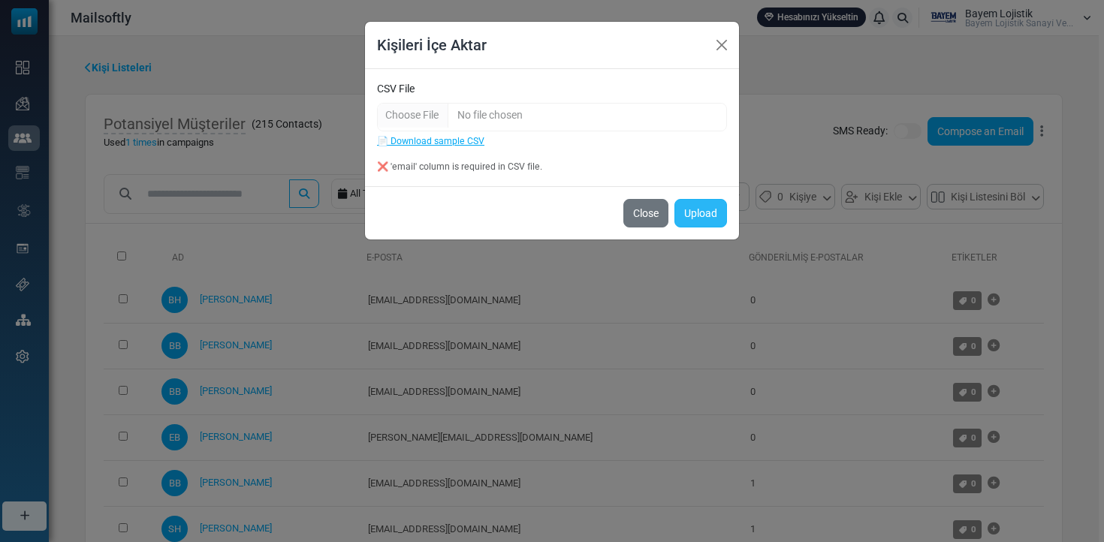
click at [693, 213] on button "Upload" at bounding box center [701, 213] width 53 height 29
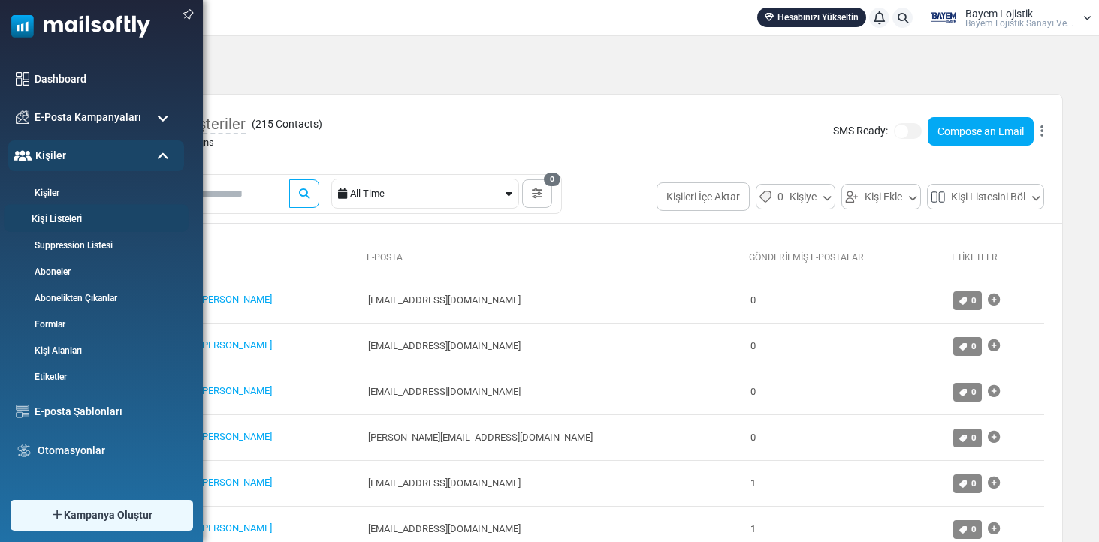
click at [47, 219] on link "Kişi Listeleri" at bounding box center [94, 220] width 180 height 14
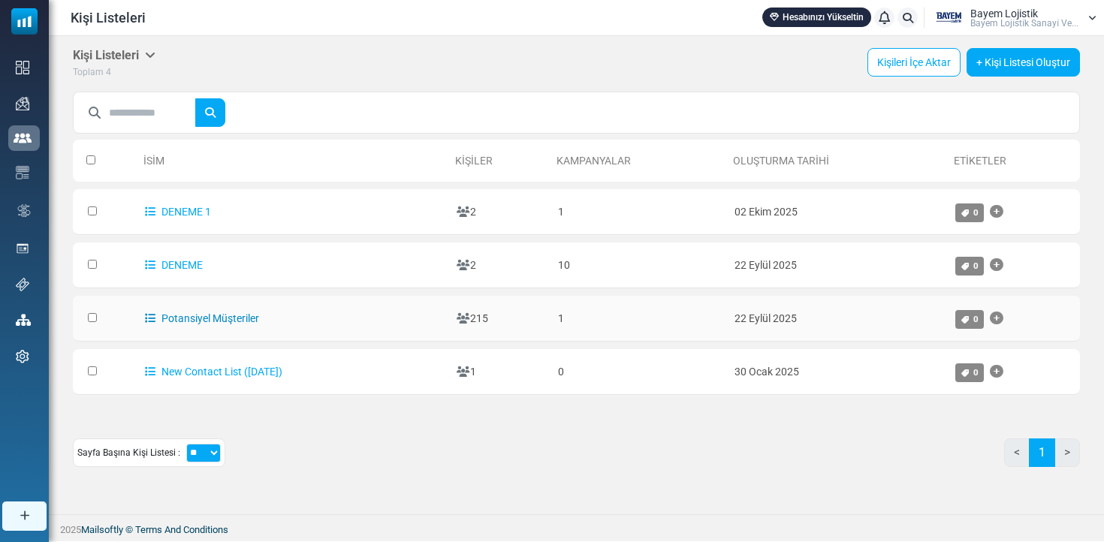
click at [190, 322] on link "Potansiyel Müşteriler" at bounding box center [202, 319] width 114 height 12
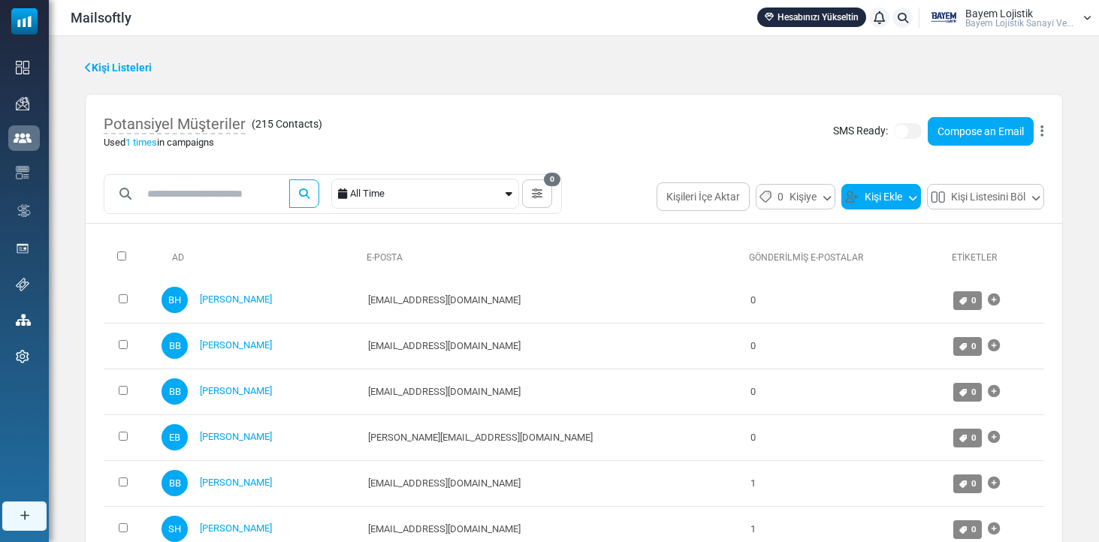
click at [862, 194] on button "Kişi Ekle" at bounding box center [881, 197] width 80 height 26
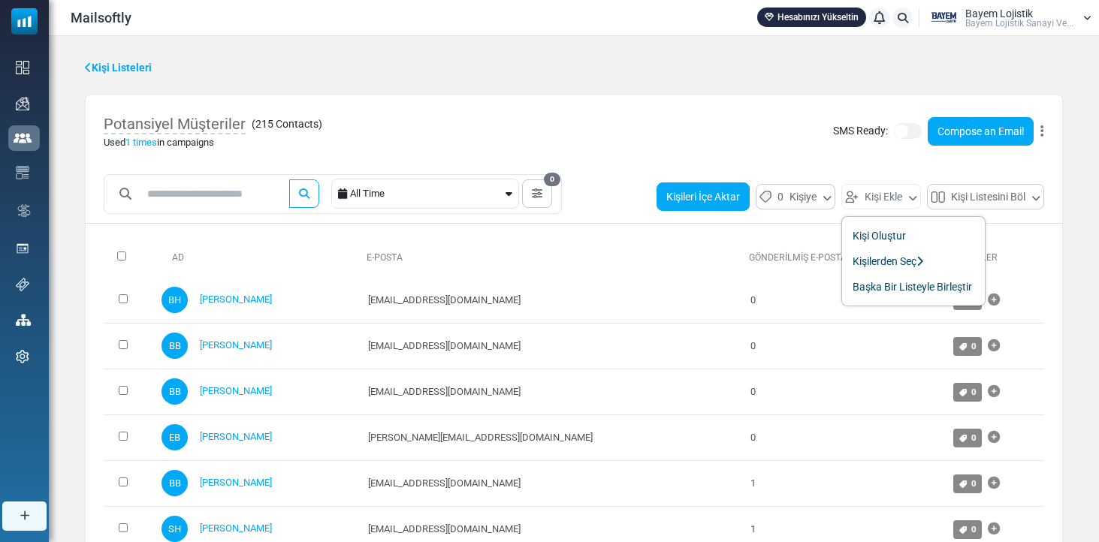
click at [711, 191] on button "Kişileri İçe Aktar" at bounding box center [703, 197] width 93 height 29
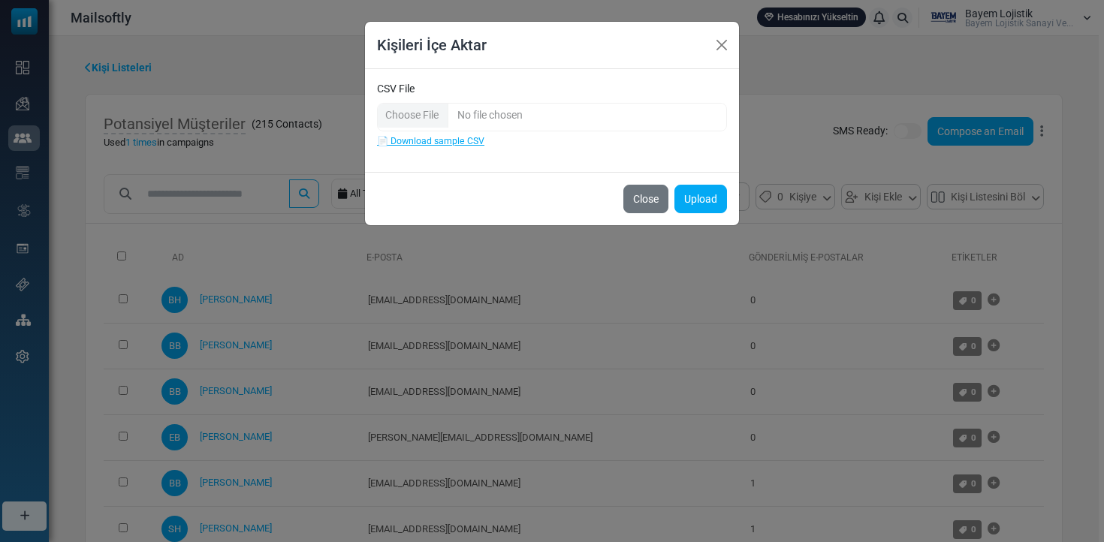
click at [440, 110] on input "CSV File" at bounding box center [552, 117] width 350 height 29
type input "**********"
click at [696, 198] on button "Upload" at bounding box center [701, 199] width 53 height 29
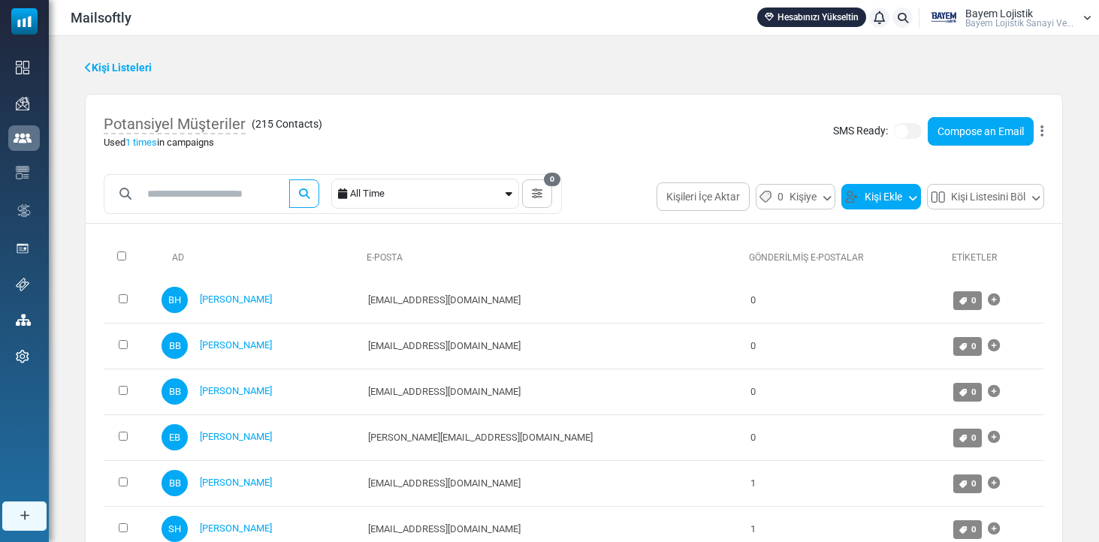
click at [875, 196] on button "Kişi Ekle" at bounding box center [881, 197] width 80 height 26
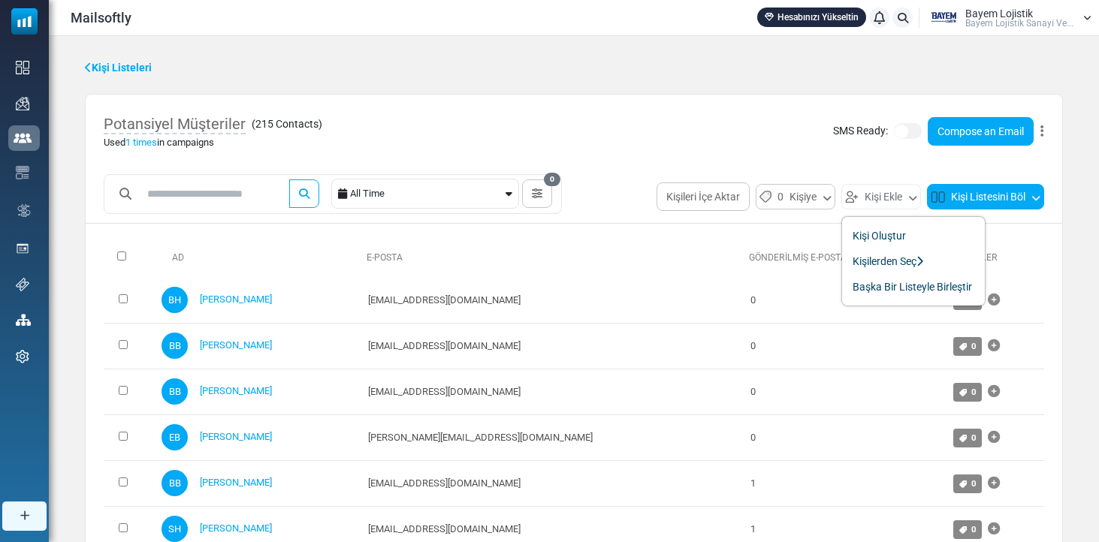
click at [1029, 195] on button "Kişi Listesini Böl" at bounding box center [985, 197] width 117 height 26
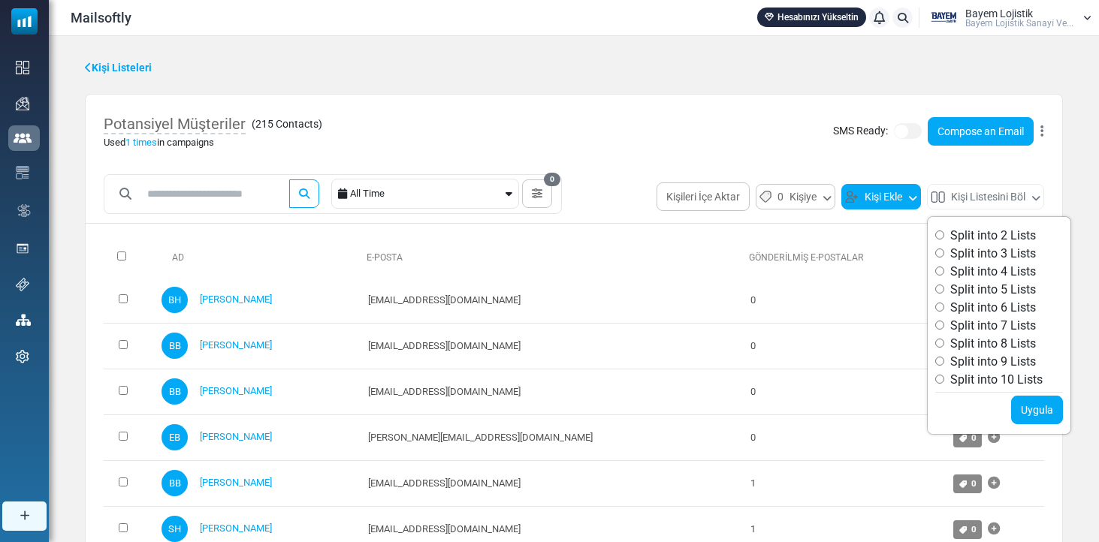
click at [883, 192] on button "Kişi Ekle" at bounding box center [881, 197] width 80 height 26
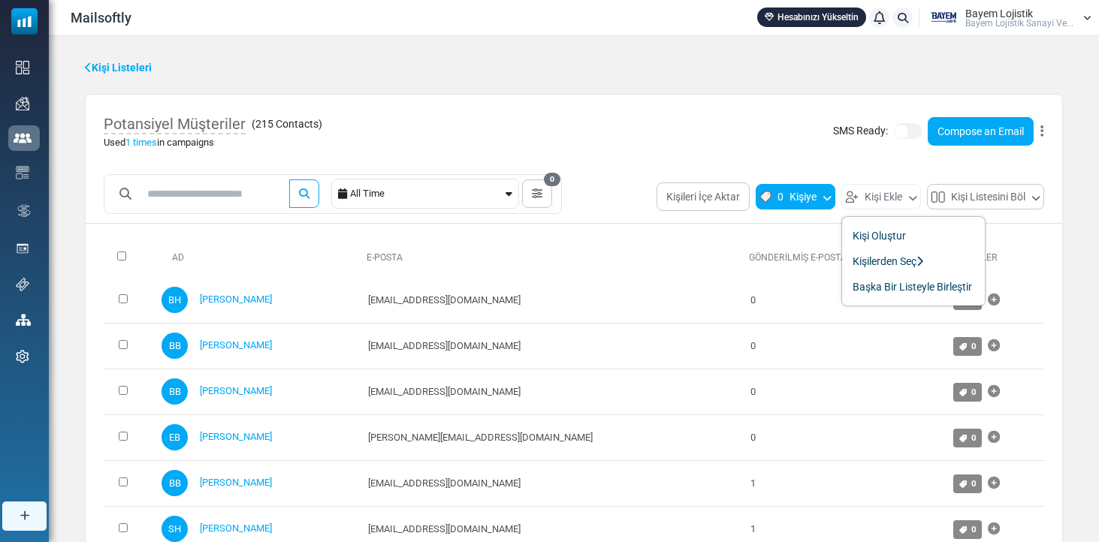
click at [778, 193] on span "0" at bounding box center [781, 197] width 6 height 18
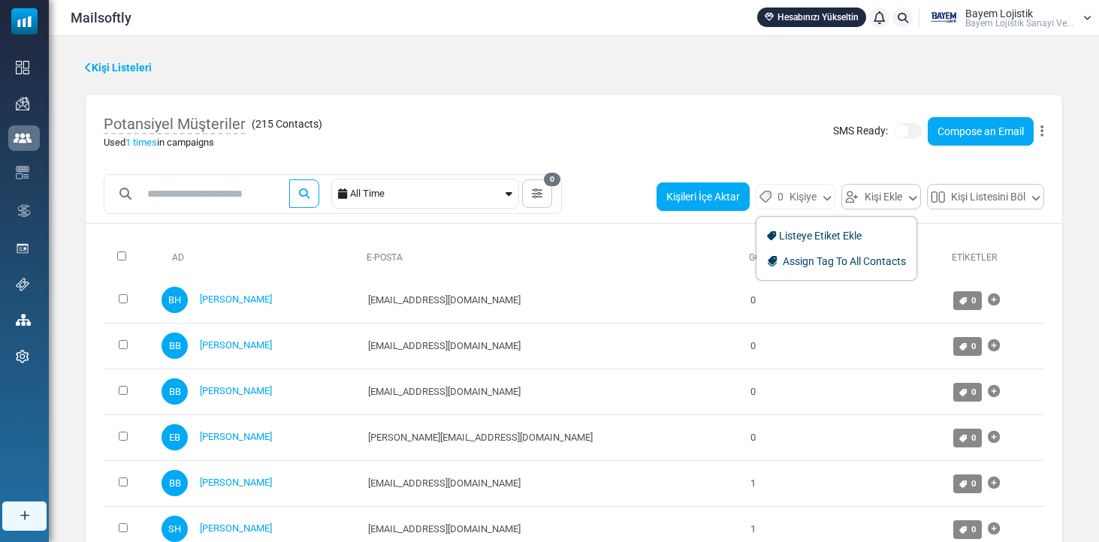
click at [679, 196] on button "Kişileri İçe Aktar" at bounding box center [703, 197] width 93 height 29
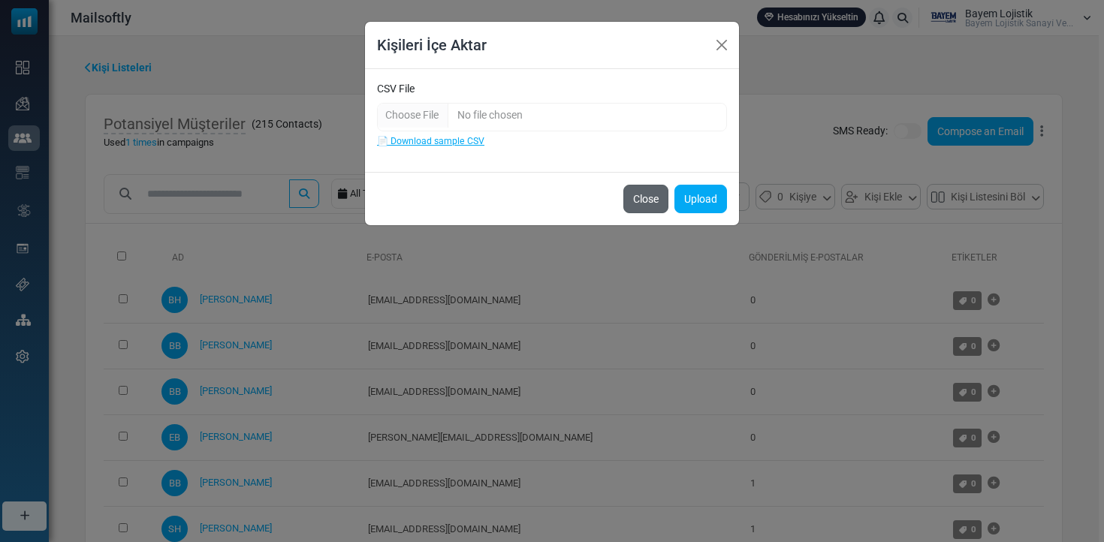
click at [645, 199] on button "Close" at bounding box center [646, 199] width 45 height 29
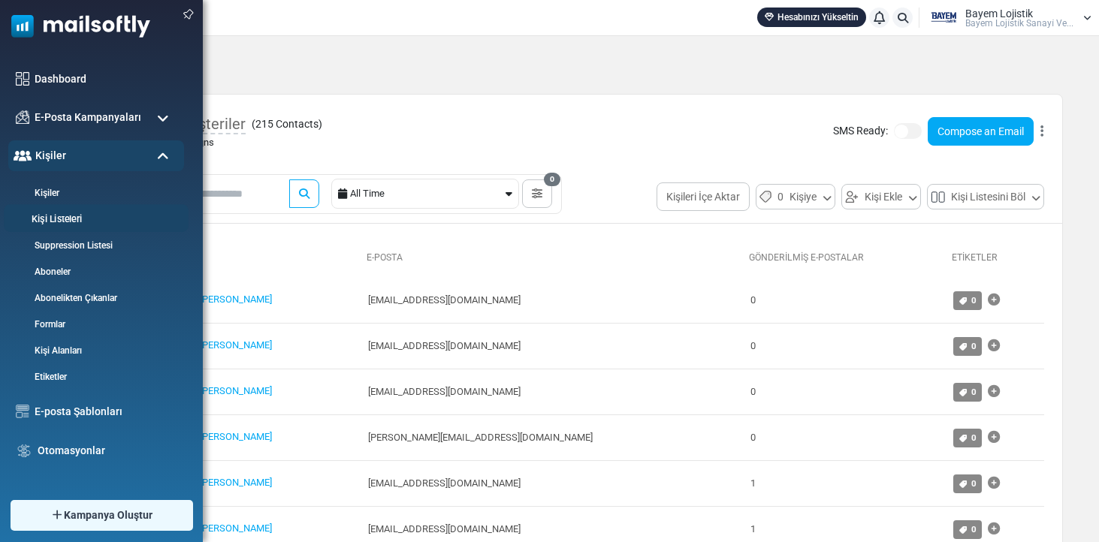
click at [56, 214] on link "Kişi Listeleri" at bounding box center [94, 220] width 180 height 14
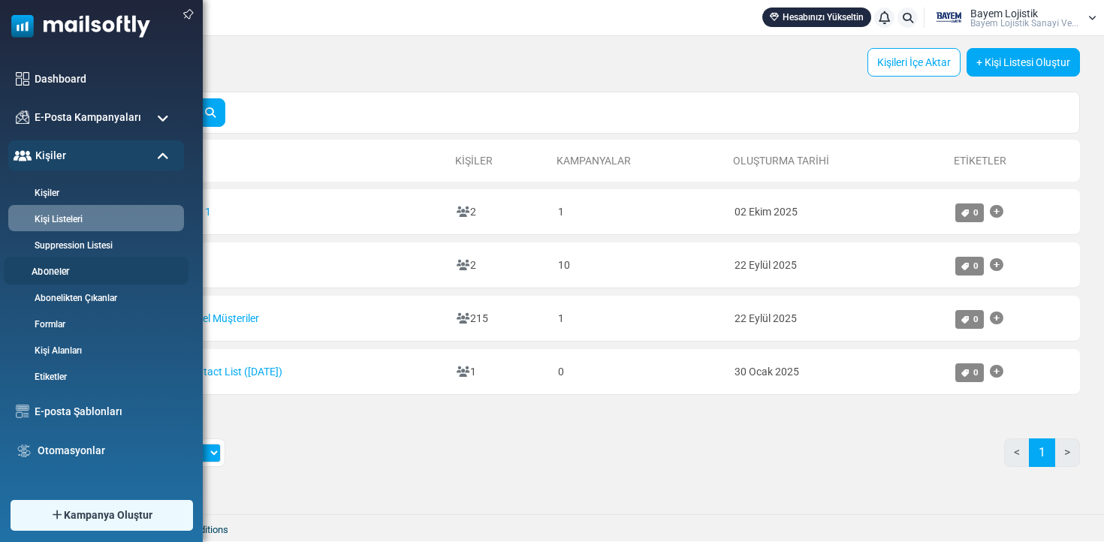
scroll to position [0, 1]
click at [72, 273] on link "Aboneler" at bounding box center [94, 272] width 180 height 14
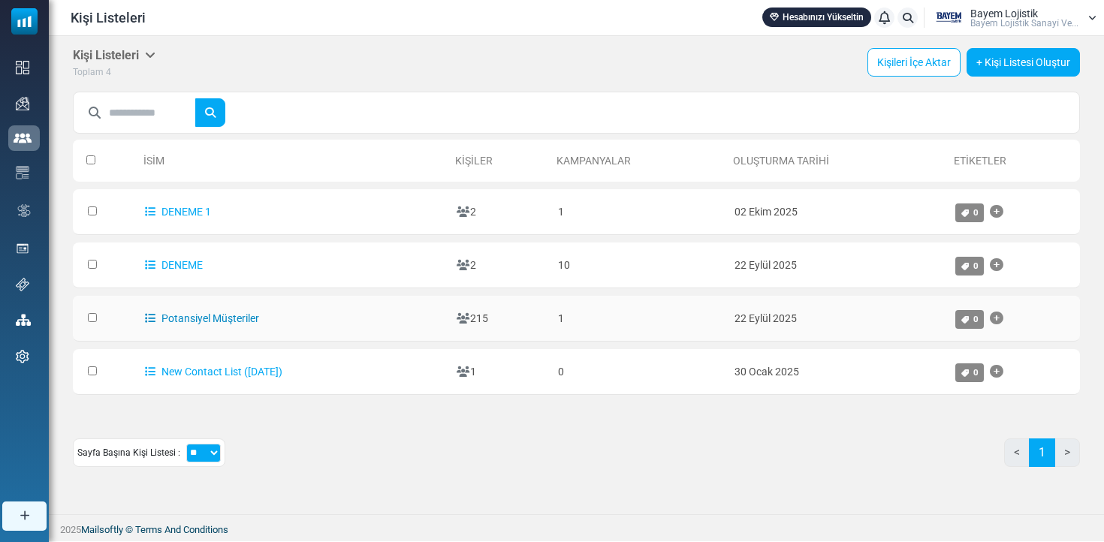
click at [159, 319] on link "Potansiyel Müşteriler" at bounding box center [202, 319] width 114 height 12
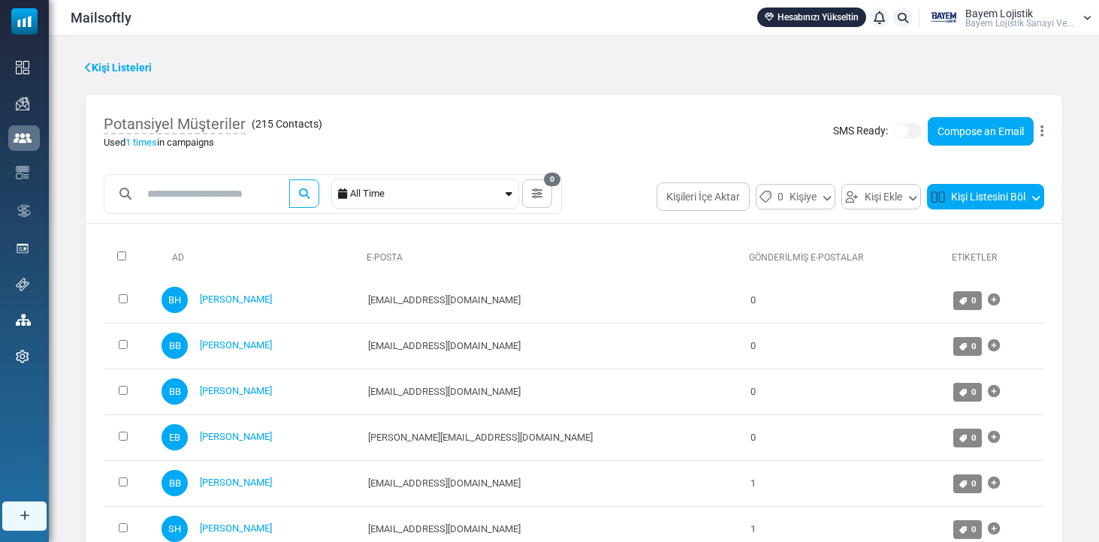
click at [983, 193] on button "Kişi Listesini Böl" at bounding box center [985, 197] width 117 height 26
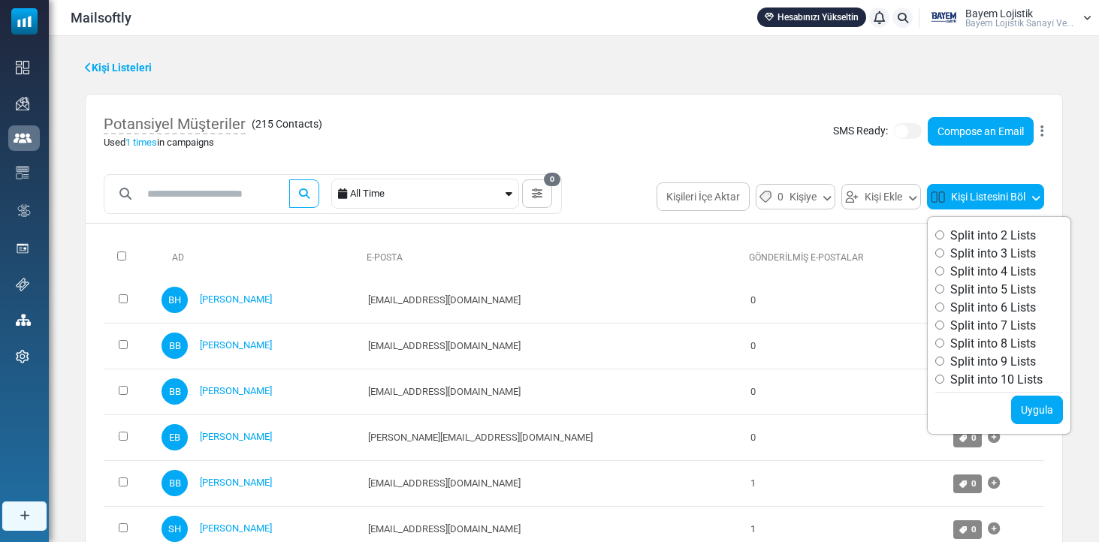
click at [983, 192] on button "Kişi Listesini Böl" at bounding box center [985, 197] width 117 height 26
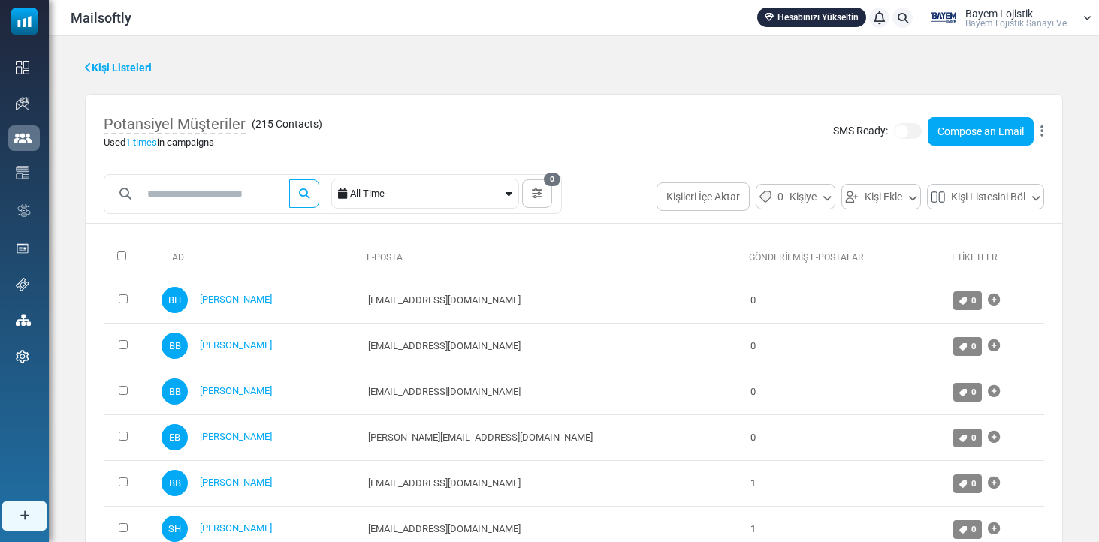
click at [147, 146] on span "1 times" at bounding box center [141, 142] width 32 height 11
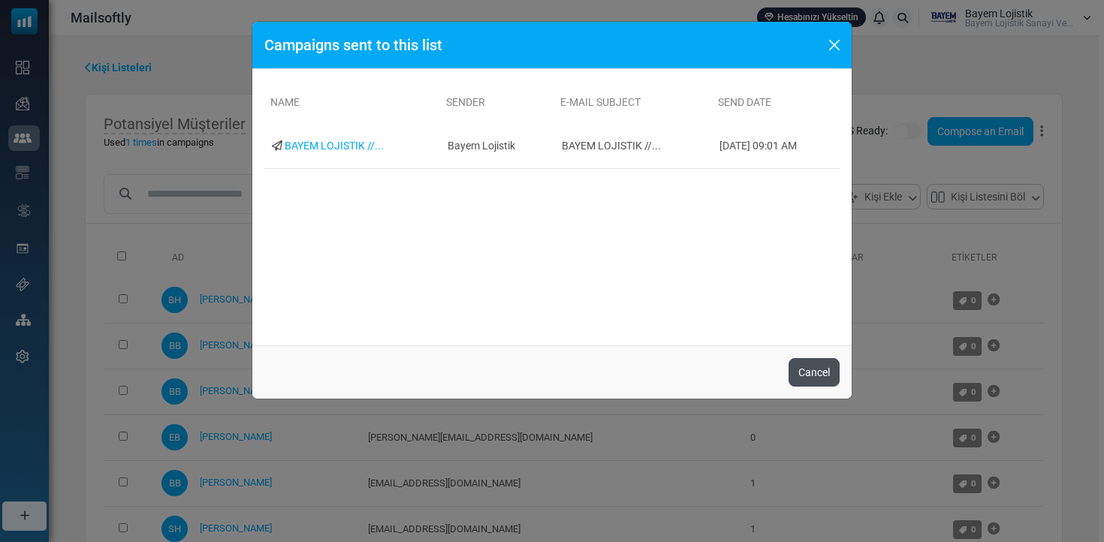
click at [817, 369] on button "Cancel" at bounding box center [814, 372] width 51 height 29
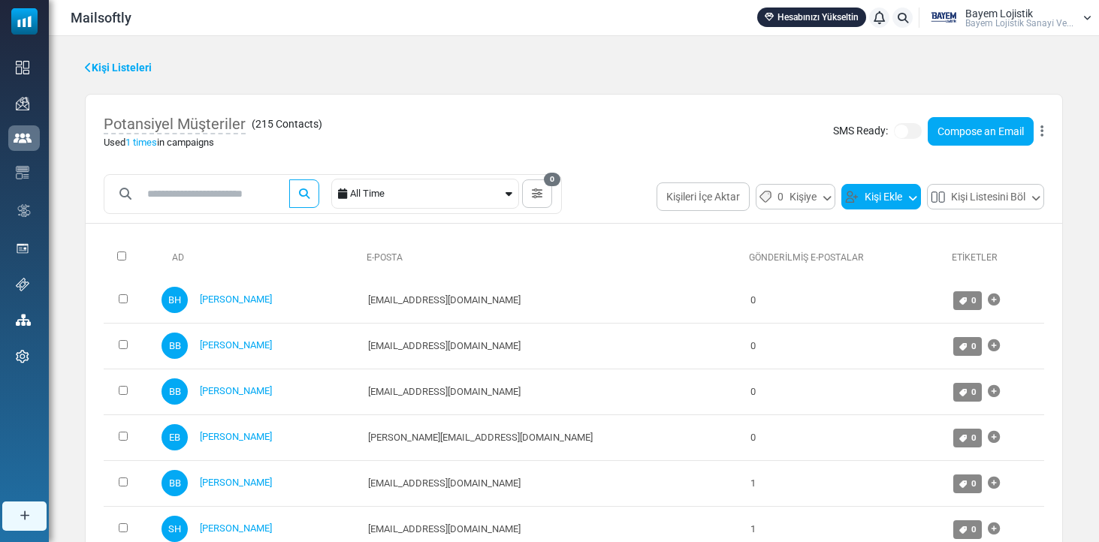
click at [887, 201] on button "Kişi Ekle" at bounding box center [881, 197] width 80 height 26
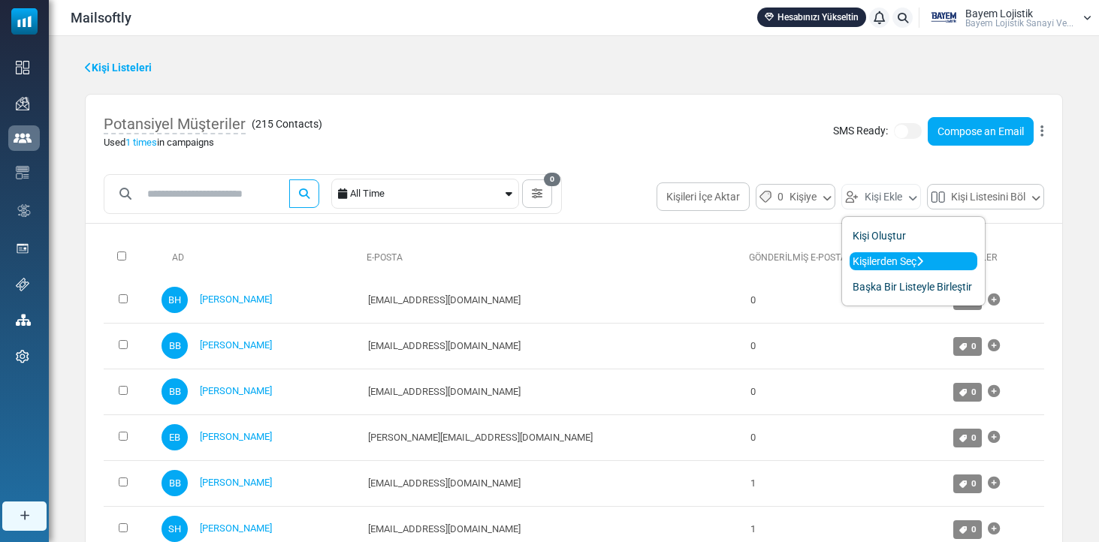
click at [898, 266] on link "Kişilerden Seç" at bounding box center [914, 261] width 128 height 18
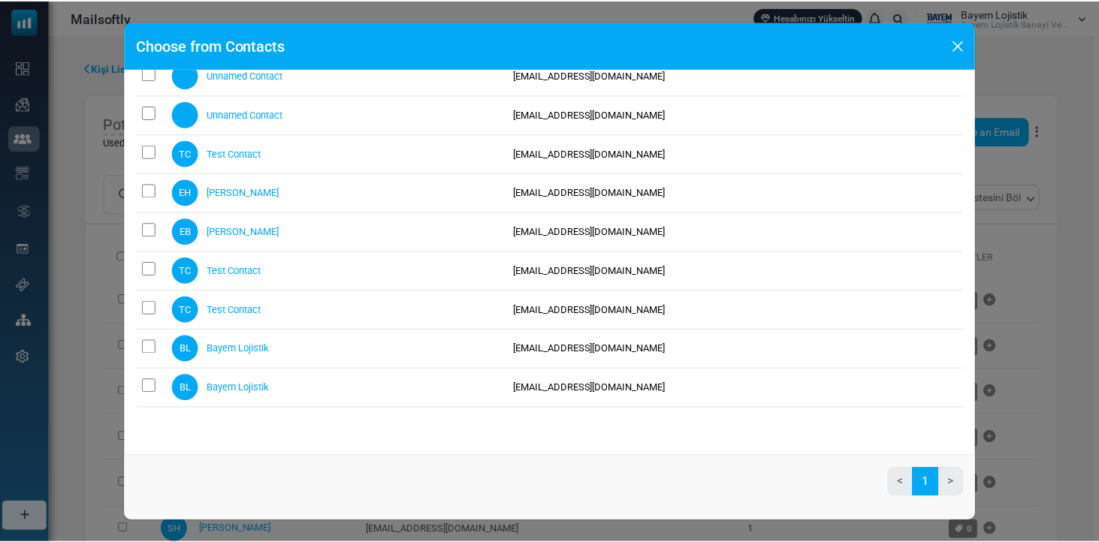
scroll to position [124, 0]
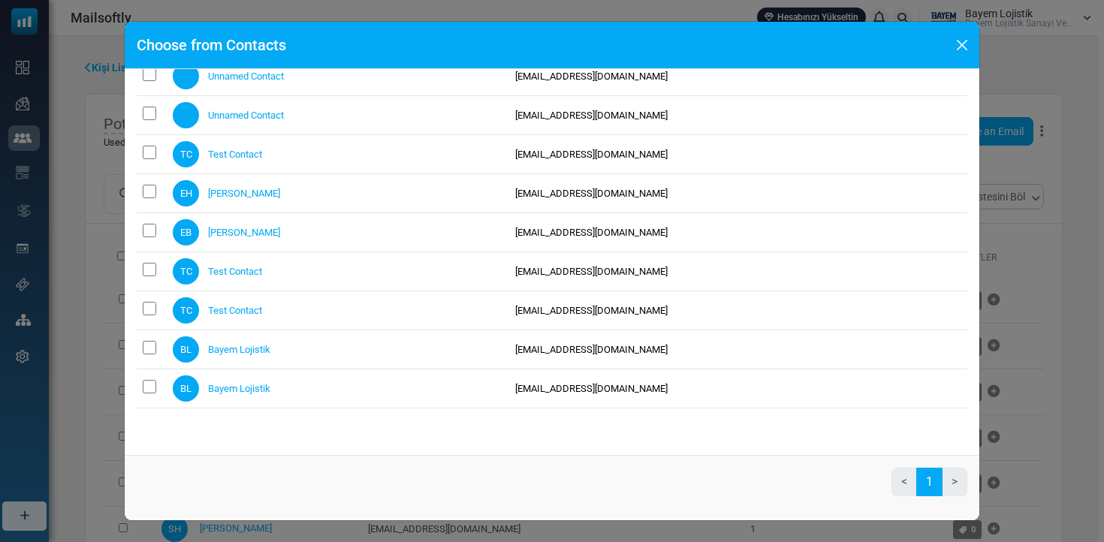
click at [954, 47] on button "Close" at bounding box center [962, 45] width 23 height 23
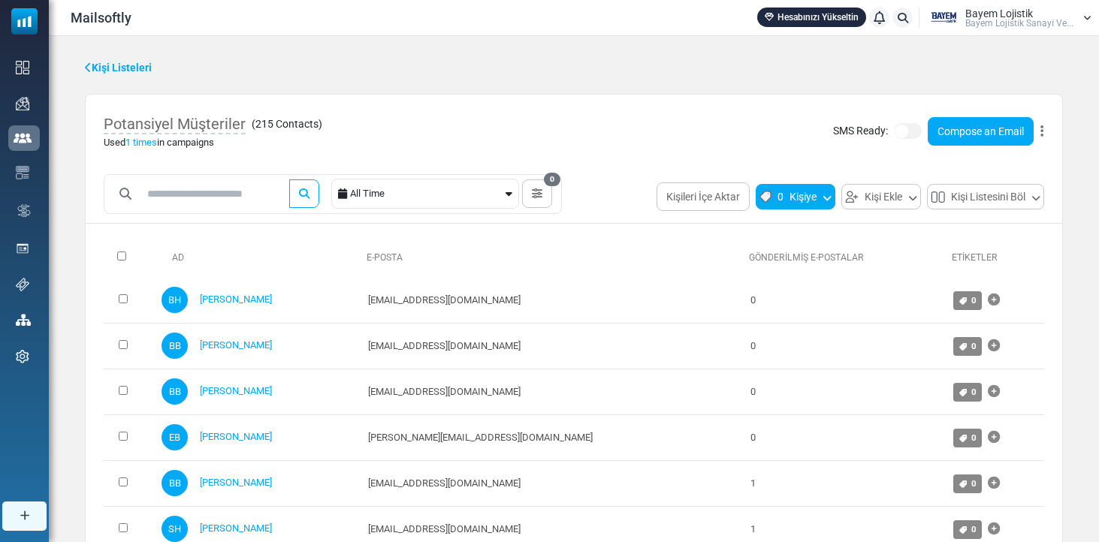
click at [796, 195] on button "0 Kişiye" at bounding box center [796, 197] width 80 height 26
click at [872, 190] on button "Kişi Ekle" at bounding box center [881, 197] width 80 height 26
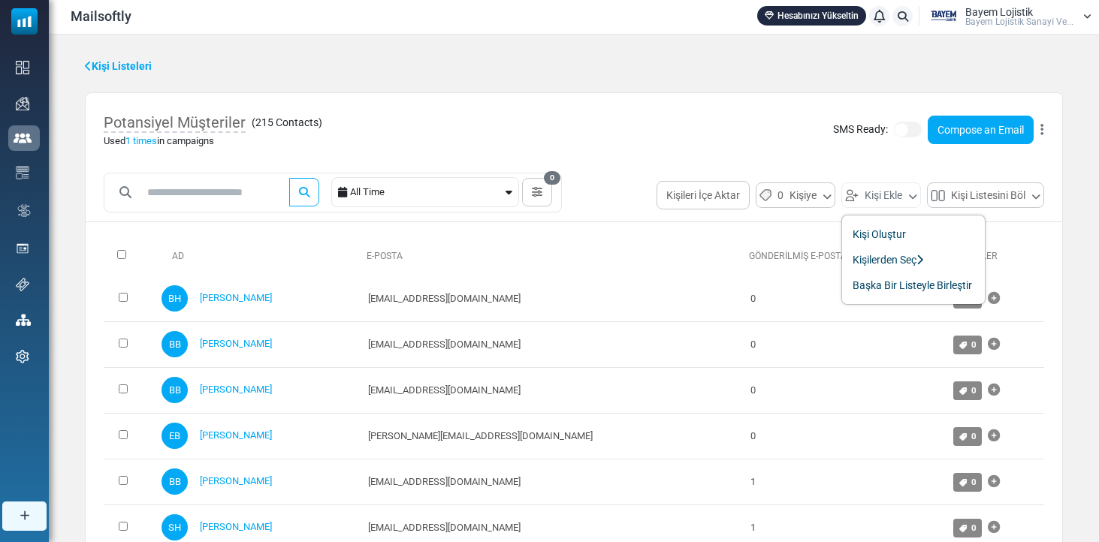
click at [708, 131] on div "Potansiyel Müşteriler ( 215 Contacts ) Used 1 times in campaigns SMS Ready: Com…" at bounding box center [574, 130] width 977 height 74
click at [1041, 130] on icon at bounding box center [1042, 130] width 3 height 1
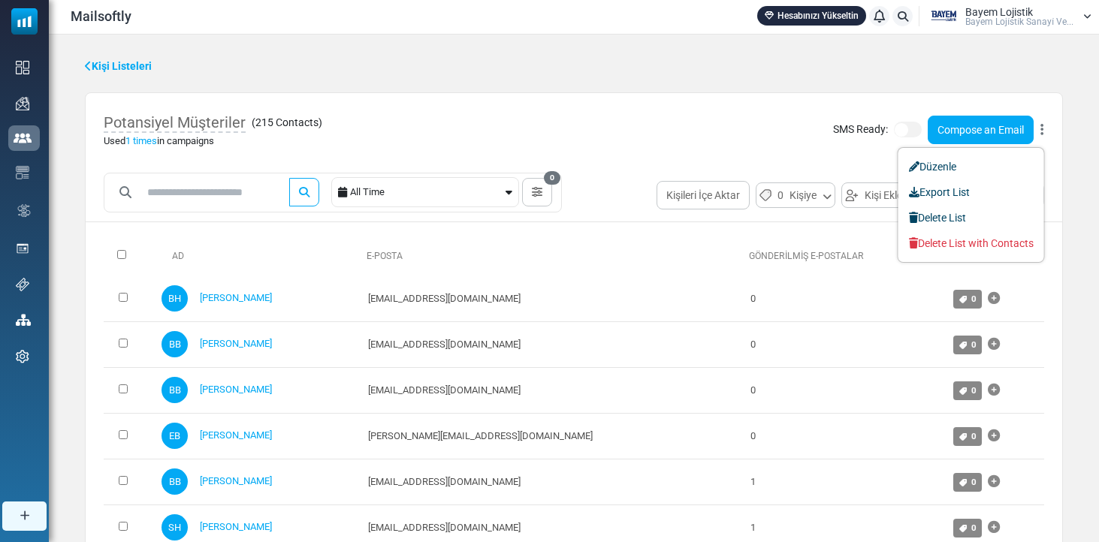
click at [627, 141] on div "Potansiyel Müşteriler ( 215 Contacts ) Used 1 times in campaigns SMS Ready: Com…" at bounding box center [574, 130] width 977 height 74
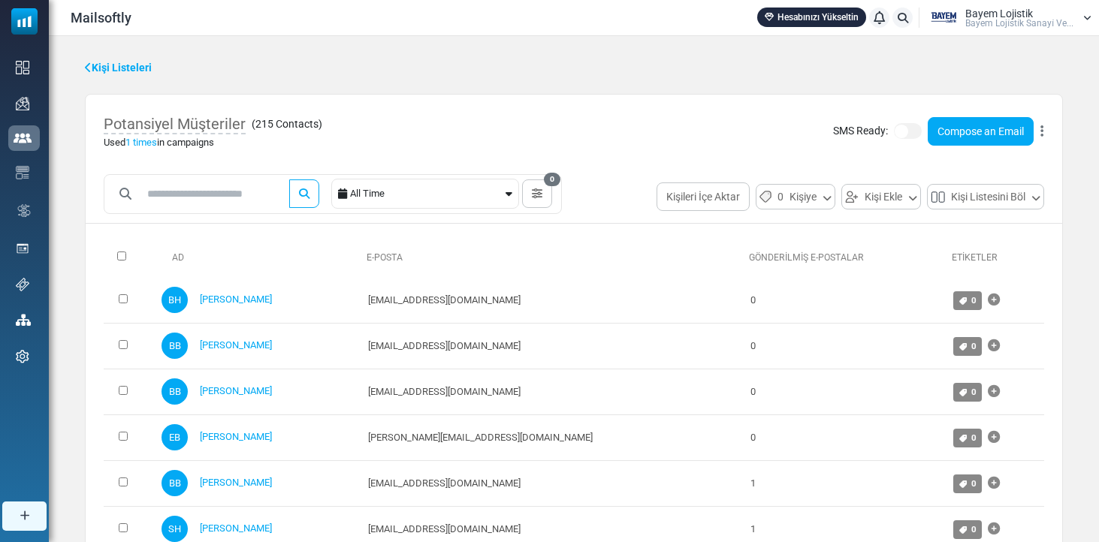
scroll to position [0, 0]
click at [107, 62] on link "Kişi Listeleri" at bounding box center [118, 68] width 67 height 16
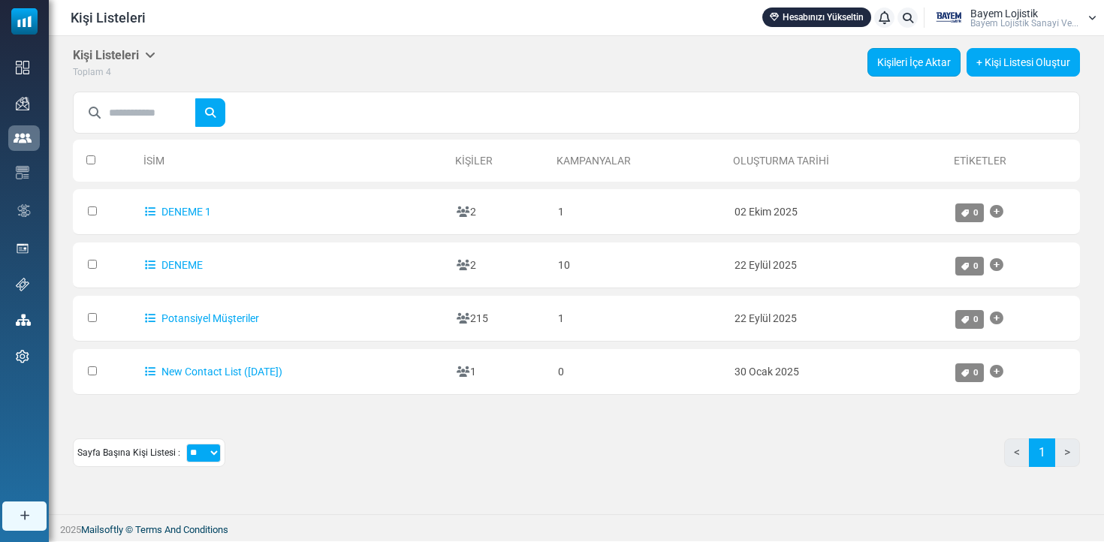
click at [912, 69] on link "Kişileri İçe Aktar" at bounding box center [914, 62] width 93 height 29
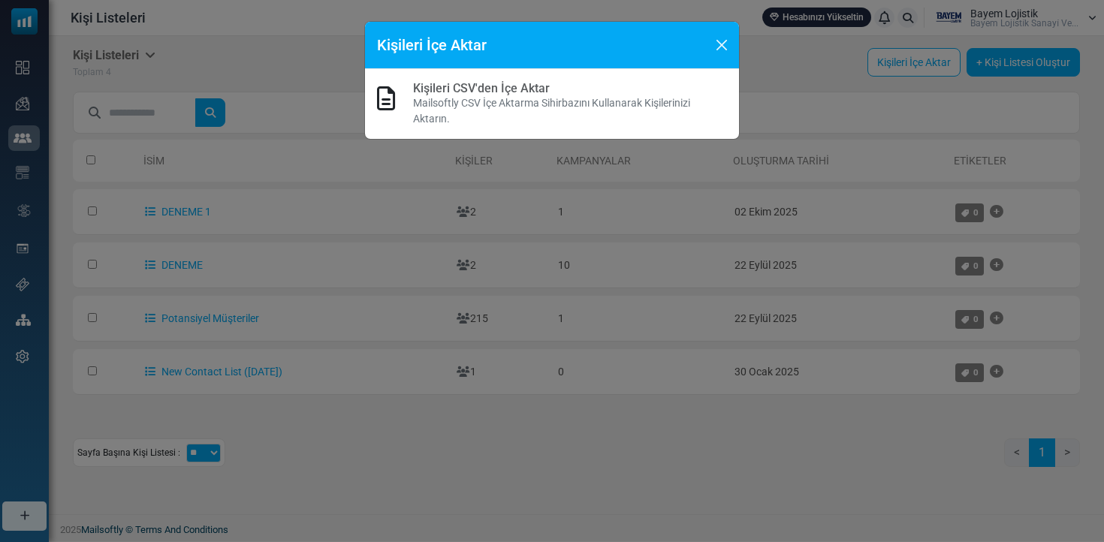
click at [524, 111] on p "Mailsoftly CSV İçe Aktarma Sihirbazını Kullanarak Kişilerinizi Aktarın." at bounding box center [570, 111] width 314 height 32
click at [406, 100] on div "Kişileri CSV'den İçe Aktar Mailsoftly CSV İçe Aktarma Sihirbazını Kullanarak Ki…" at bounding box center [552, 104] width 350 height 46
click at [389, 95] on icon at bounding box center [386, 98] width 18 height 24
click at [388, 93] on icon at bounding box center [386, 98] width 18 height 24
click at [717, 38] on button "Close" at bounding box center [722, 45] width 23 height 23
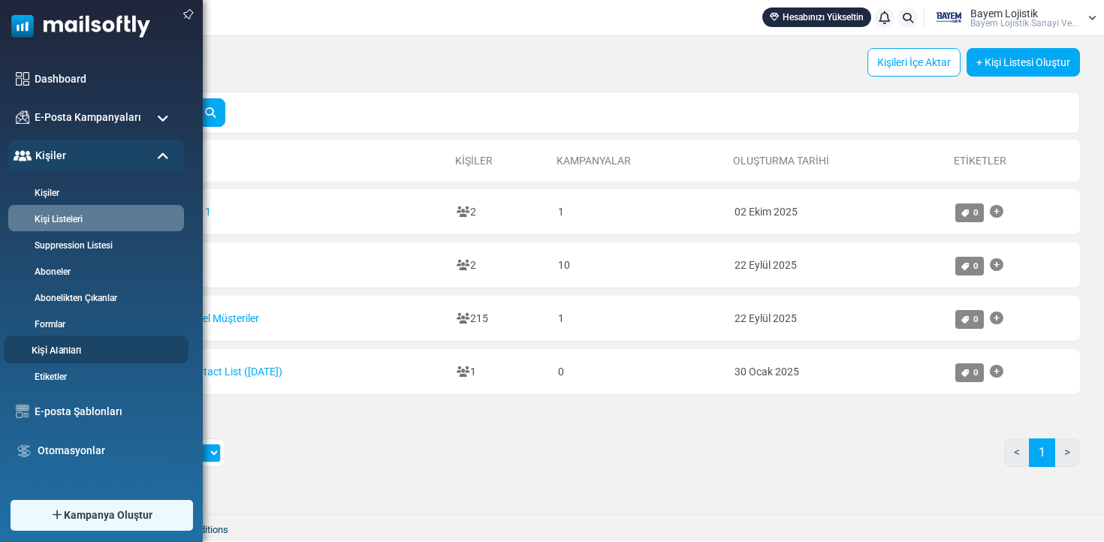
click at [72, 358] on link "Kişi Alanları" at bounding box center [94, 351] width 180 height 14
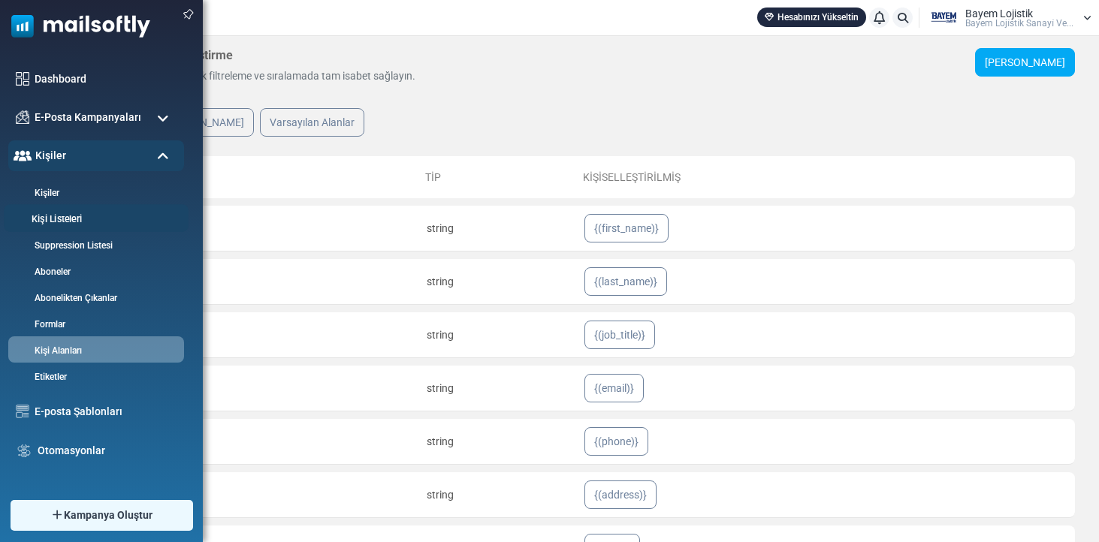
click at [71, 224] on link "Kişi Listeleri" at bounding box center [94, 220] width 180 height 14
